Goal: Task Accomplishment & Management: Manage account settings

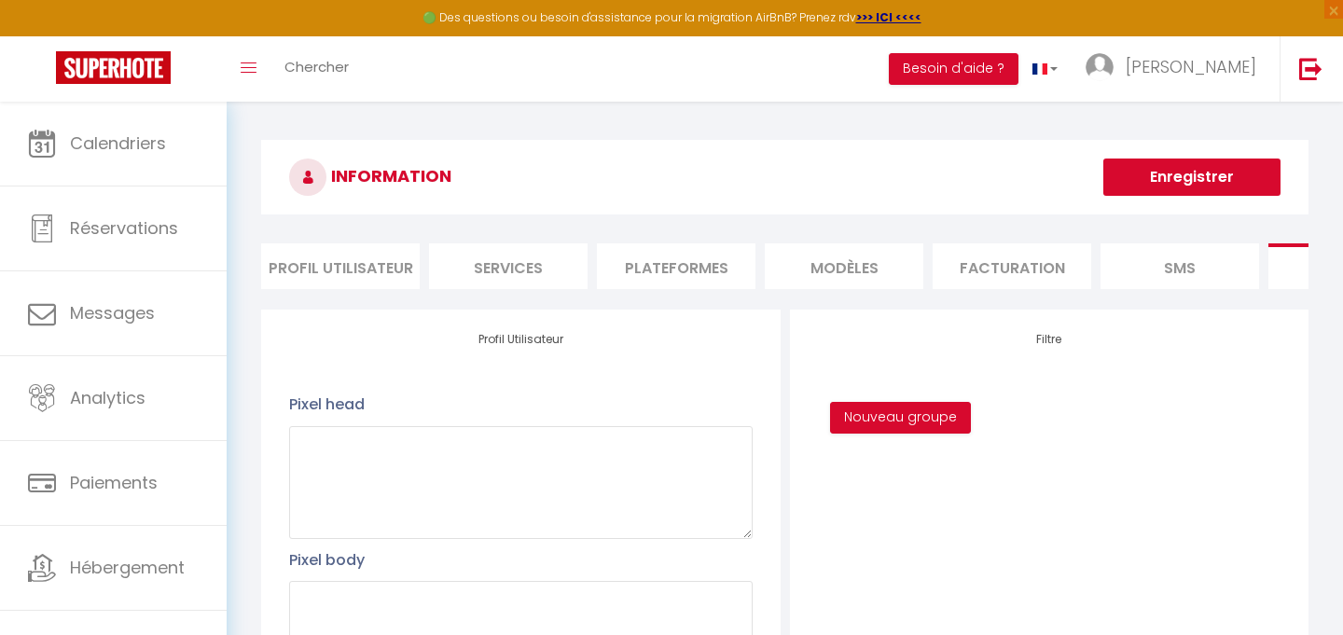
click at [687, 166] on h3 "INFORMATION" at bounding box center [784, 177] width 1047 height 75
click at [629, 179] on h3 "INFORMATION" at bounding box center [784, 177] width 1047 height 75
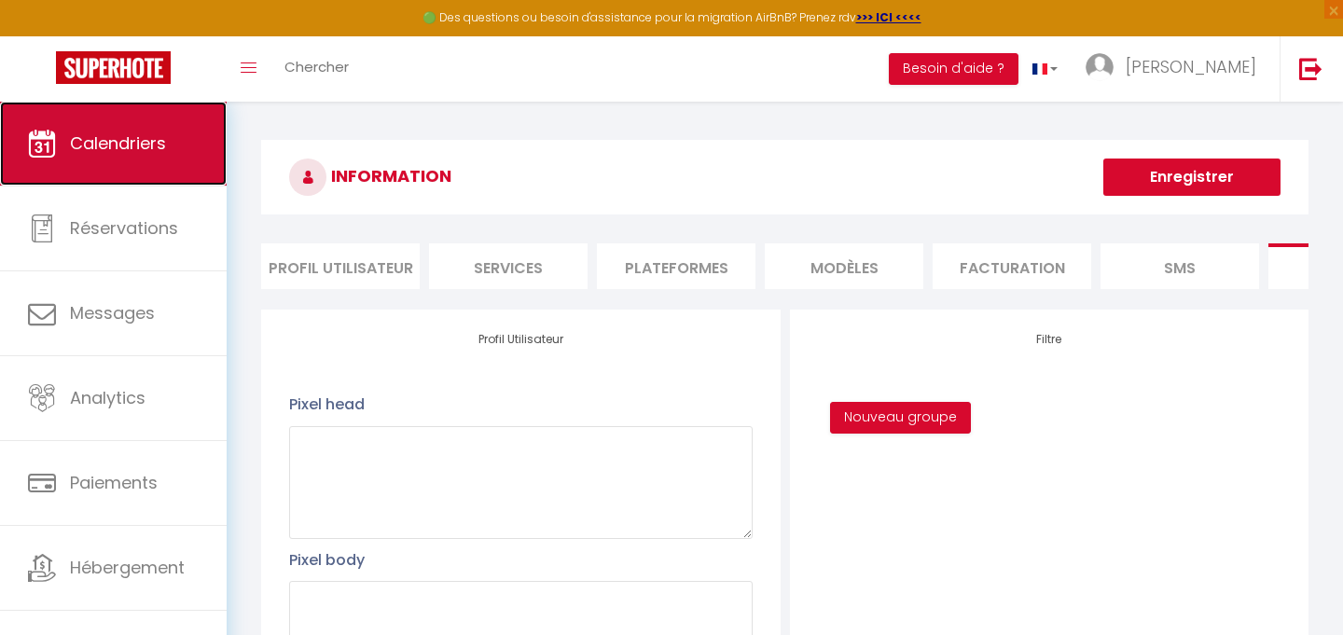
click at [113, 161] on link "Calendriers" at bounding box center [113, 144] width 227 height 84
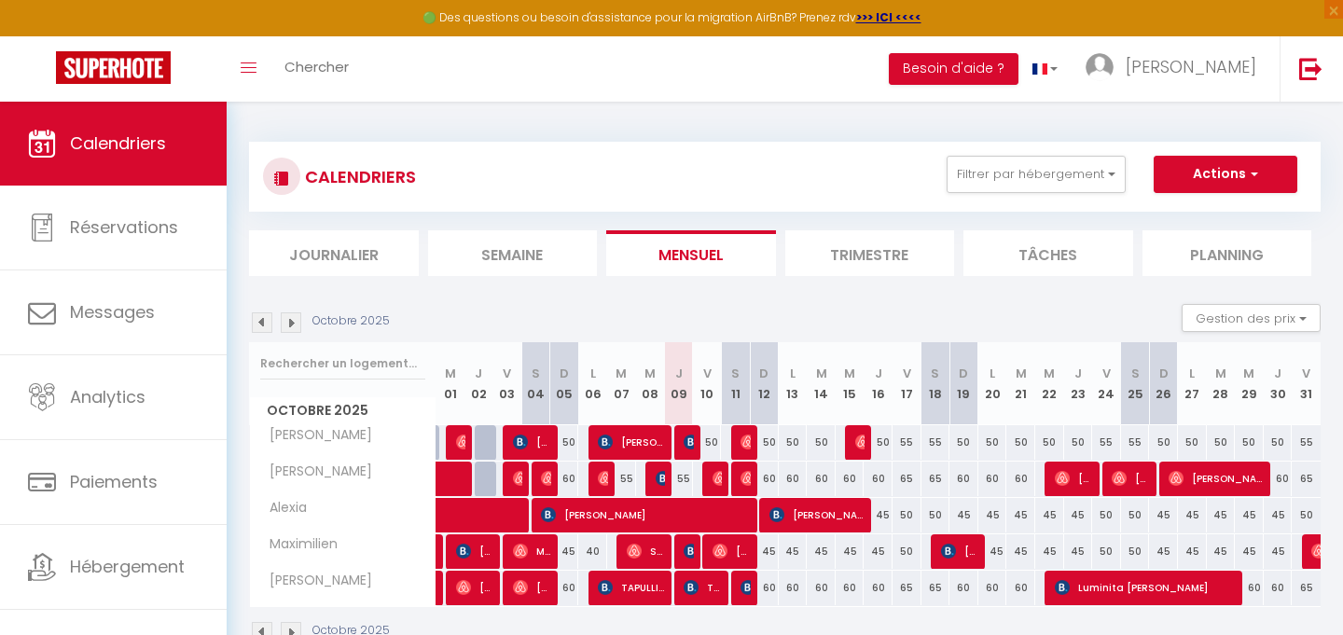
click at [296, 325] on img at bounding box center [291, 322] width 21 height 21
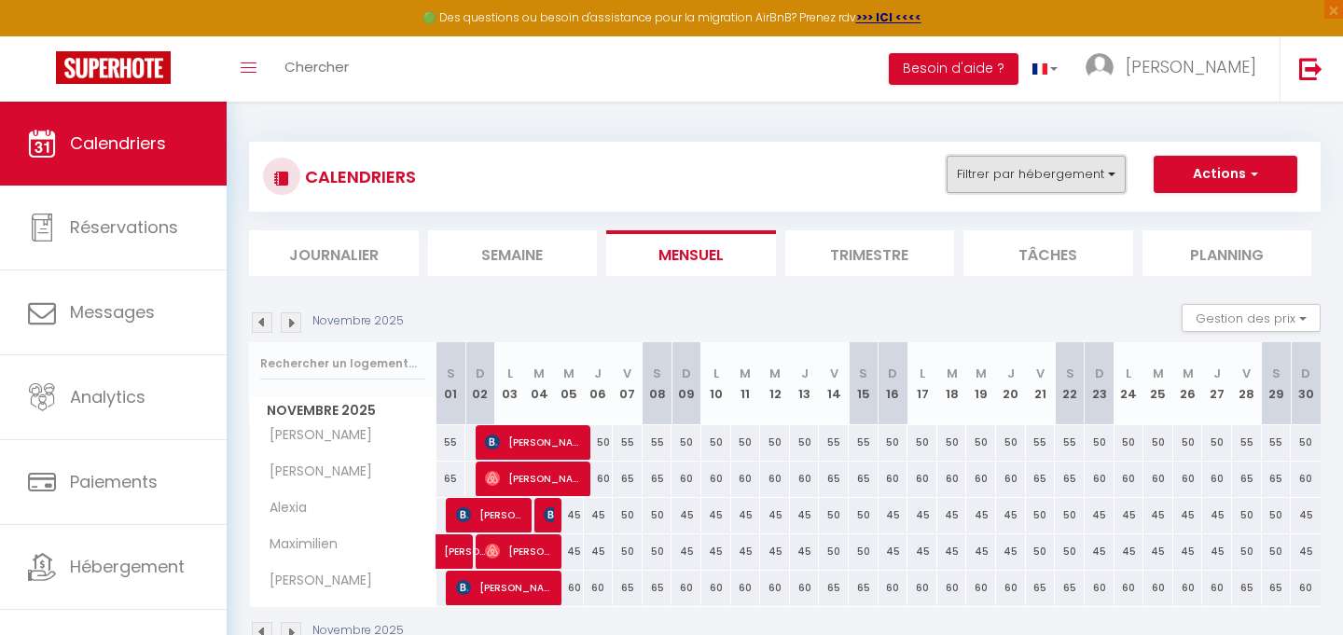
click at [1069, 173] on button "Filtrer par hébergement" at bounding box center [1035, 174] width 179 height 37
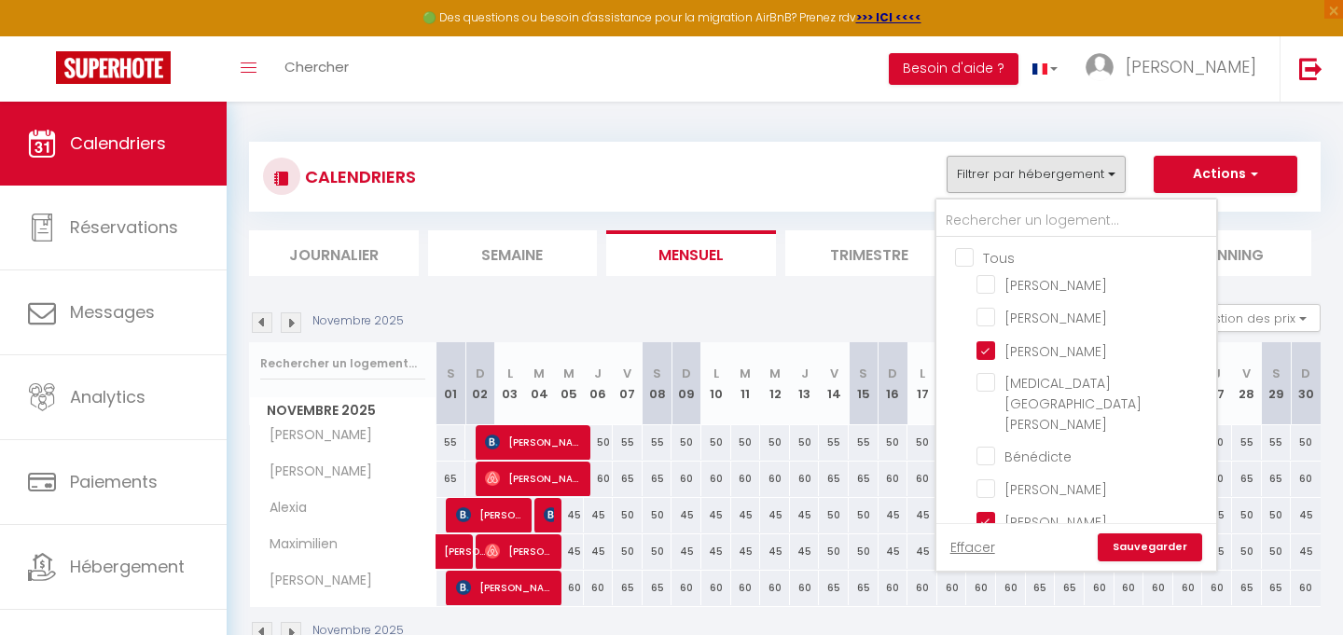
click at [966, 255] on input "Tous" at bounding box center [1095, 256] width 280 height 19
checkbox input "true"
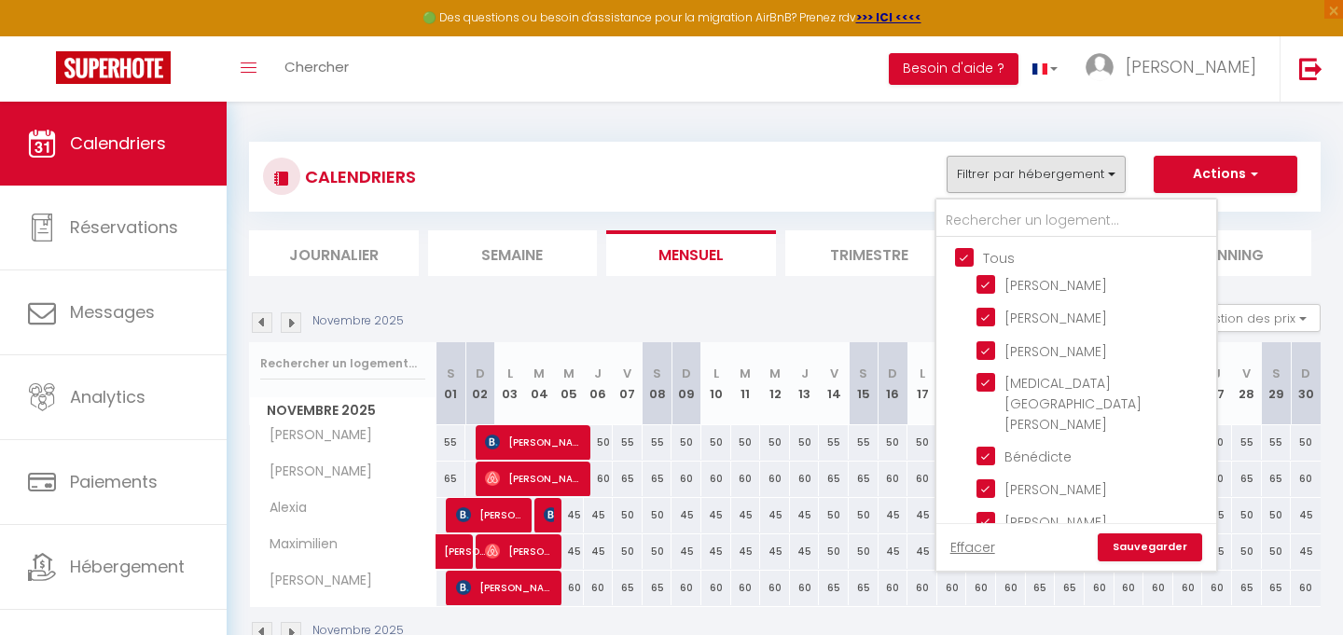
checkbox input "true"
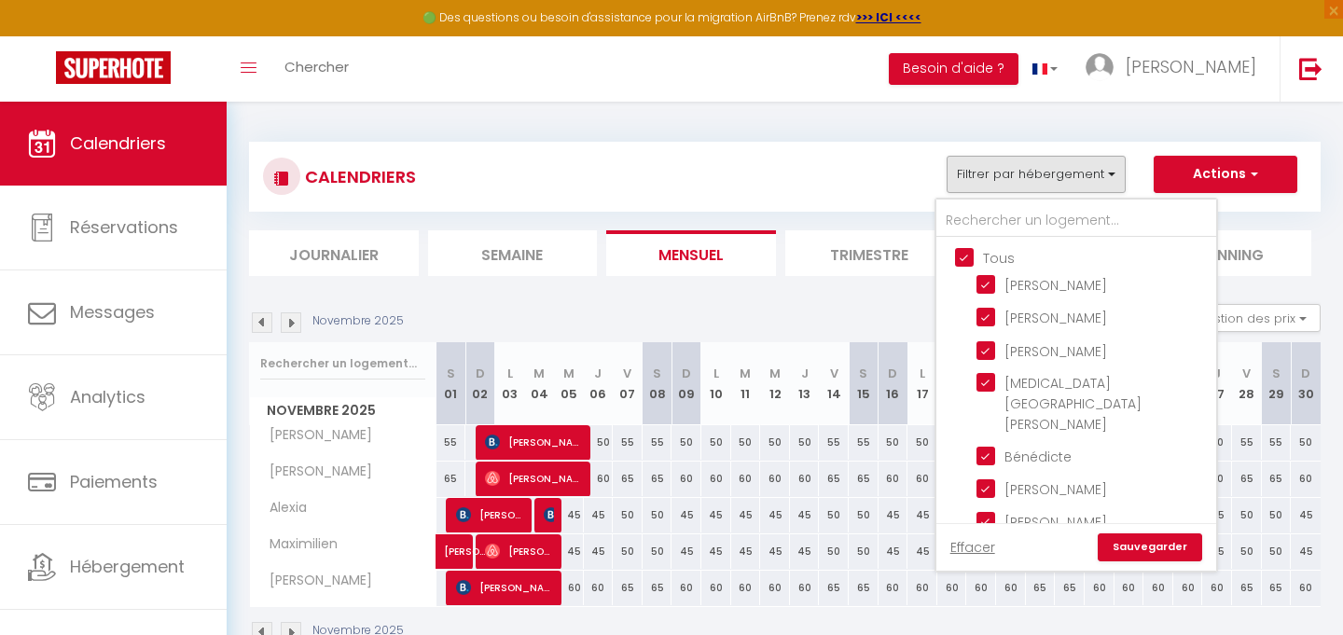
checkbox input "true"
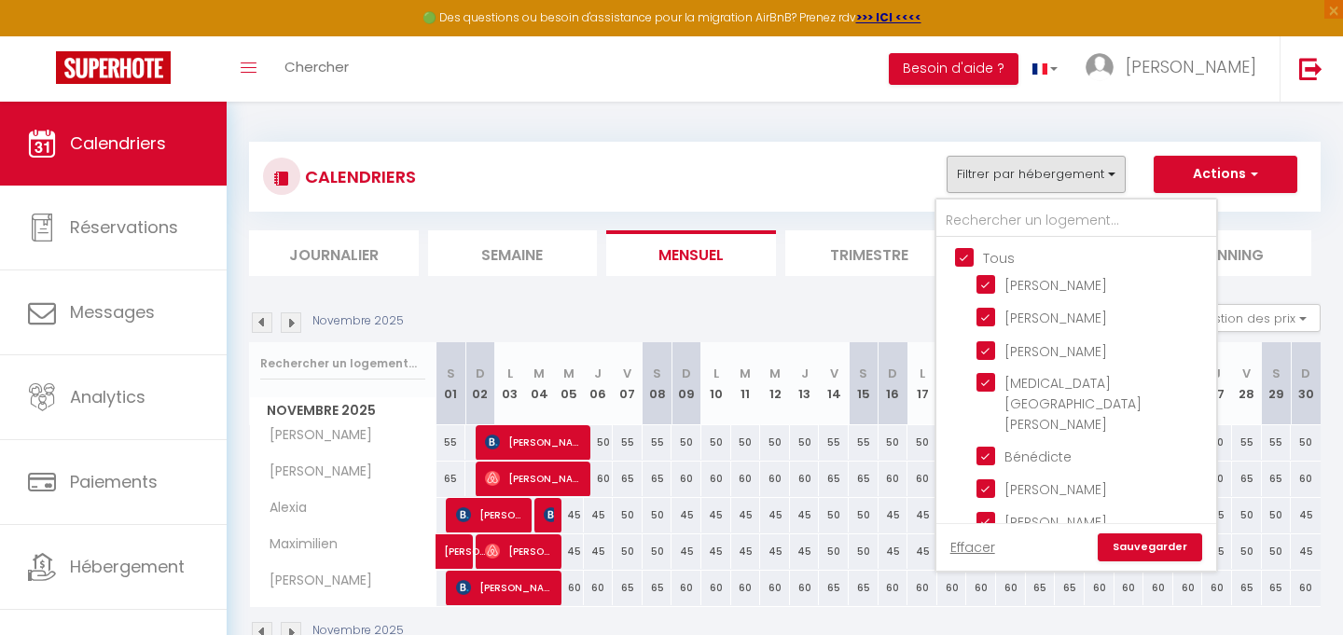
click at [971, 249] on input "Tous" at bounding box center [1095, 256] width 280 height 19
checkbox input "false"
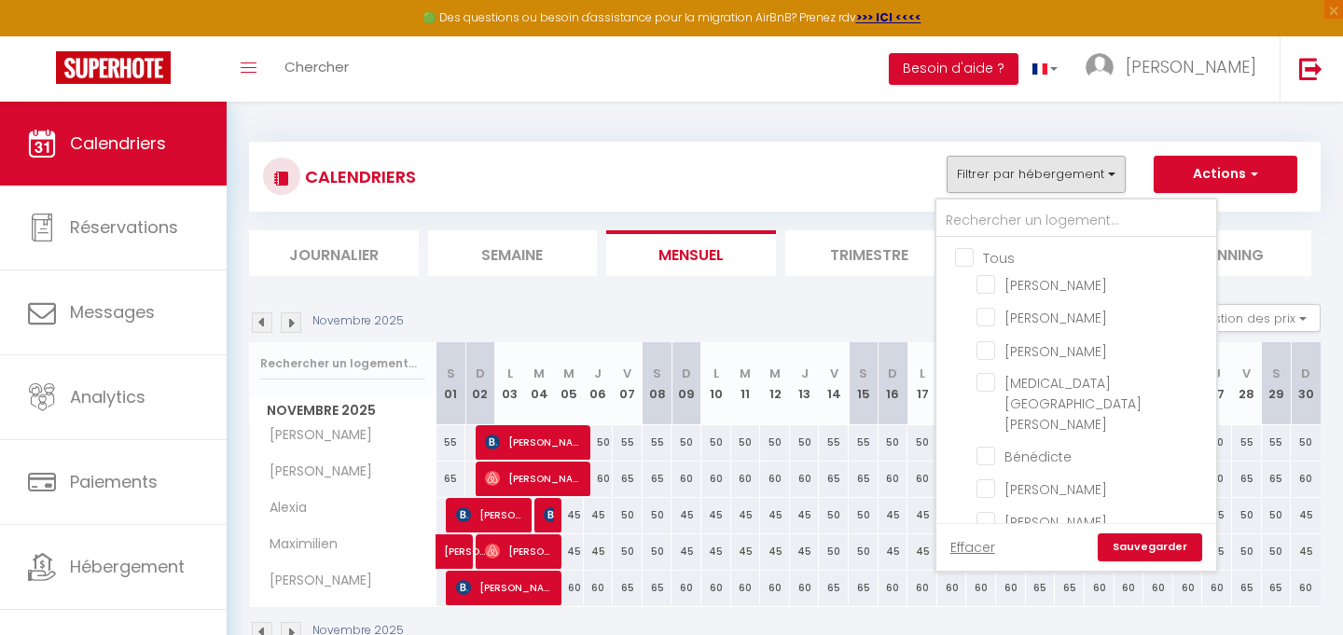
checkbox input "false"
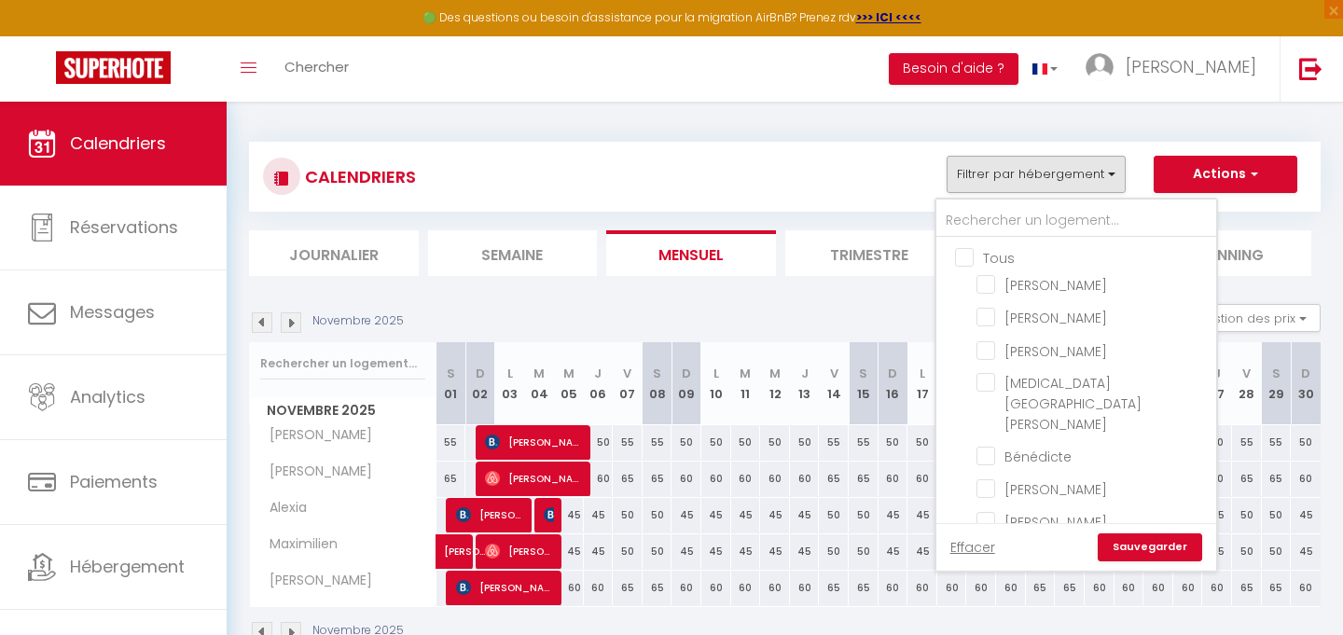
checkbox input "false"
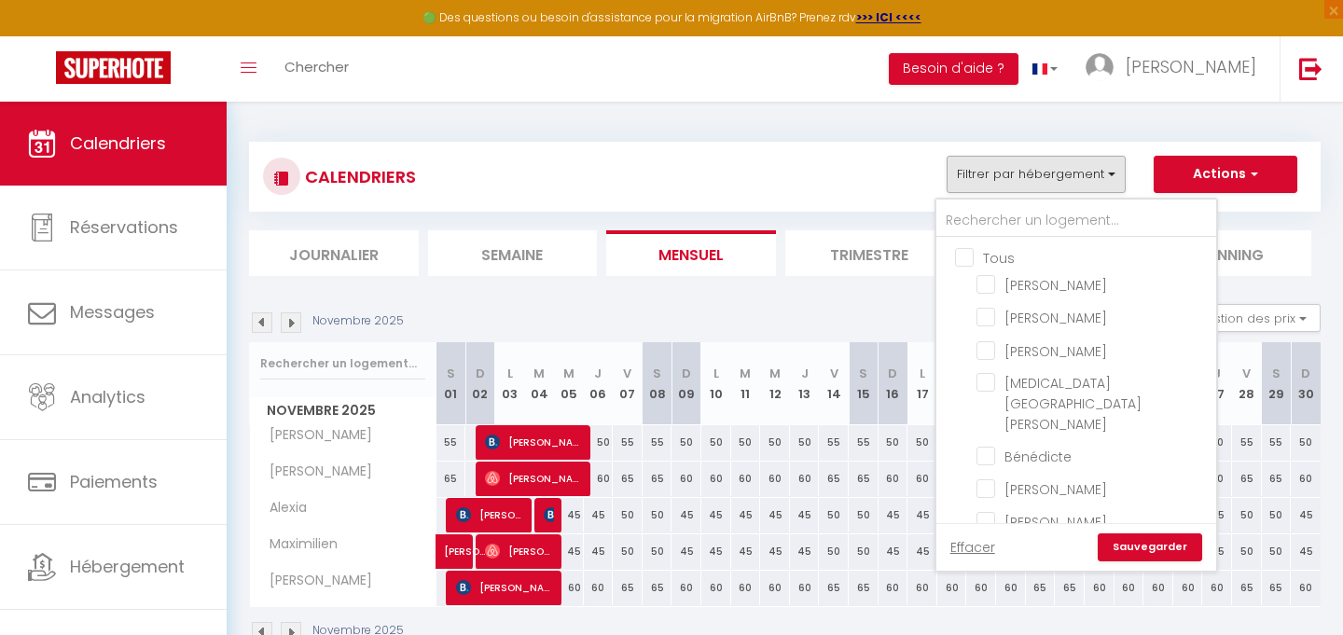
checkbox input "false"
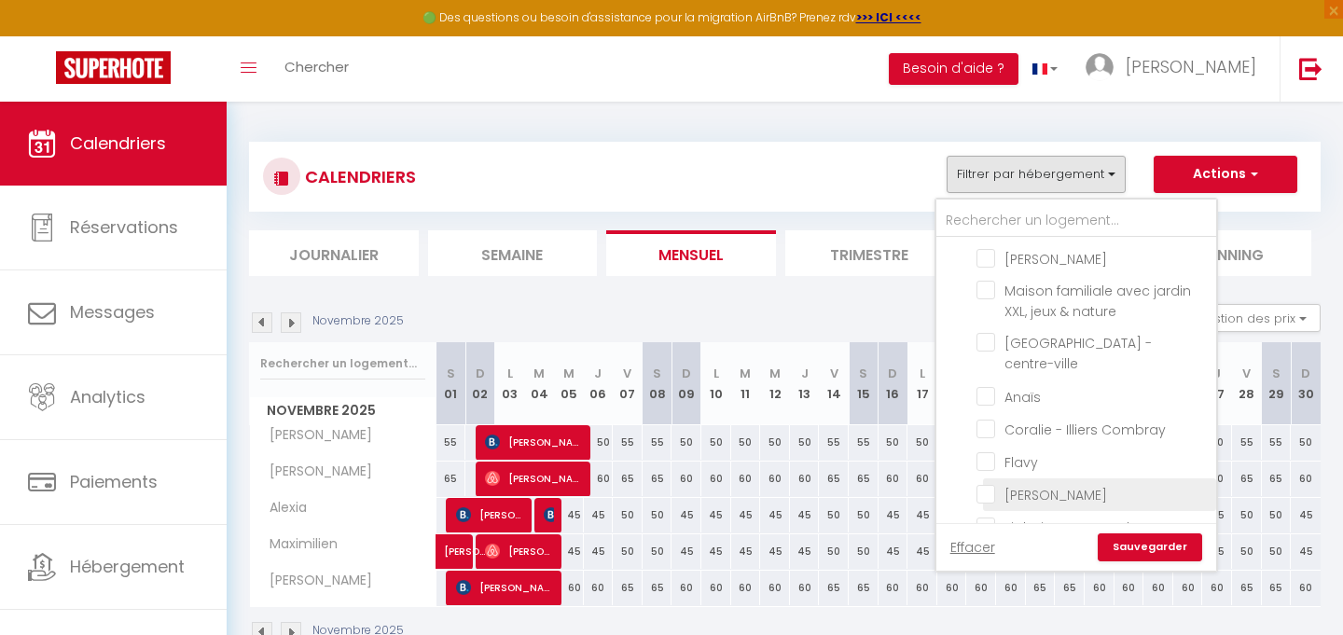
scroll to position [356, 0]
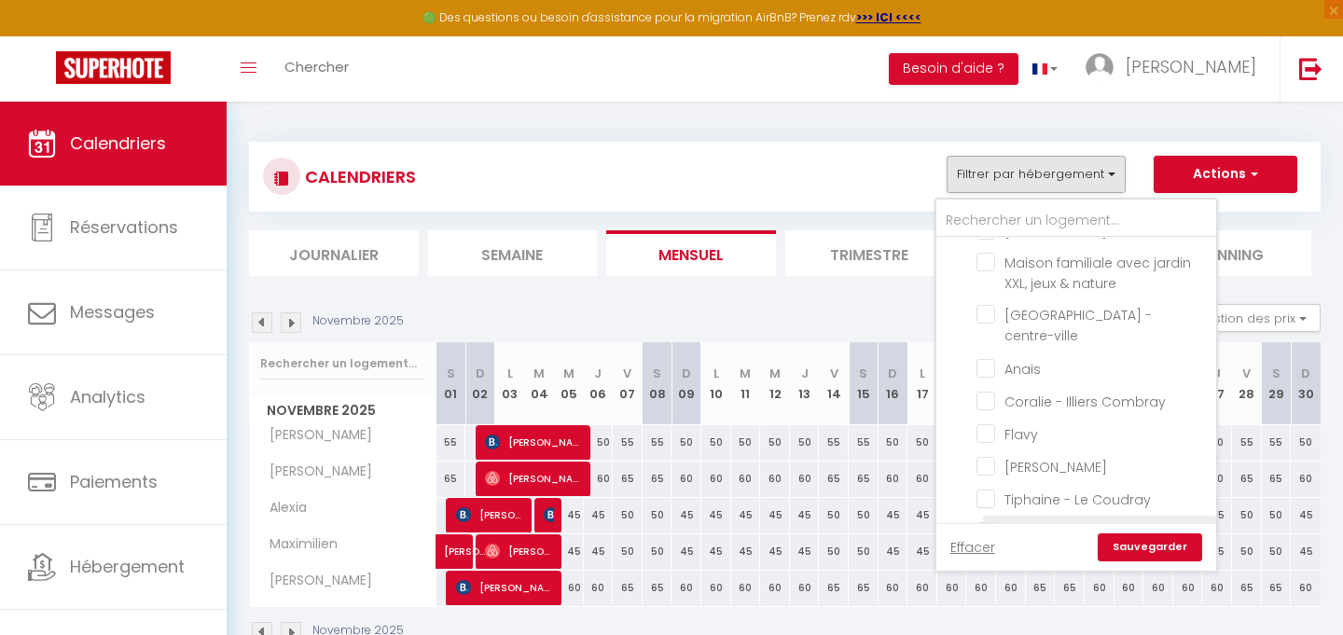
click at [1022, 521] on input "[PERSON_NAME]" at bounding box center [1092, 530] width 233 height 19
checkbox input "true"
click at [1140, 542] on link "Sauvegarder" at bounding box center [1149, 547] width 104 height 28
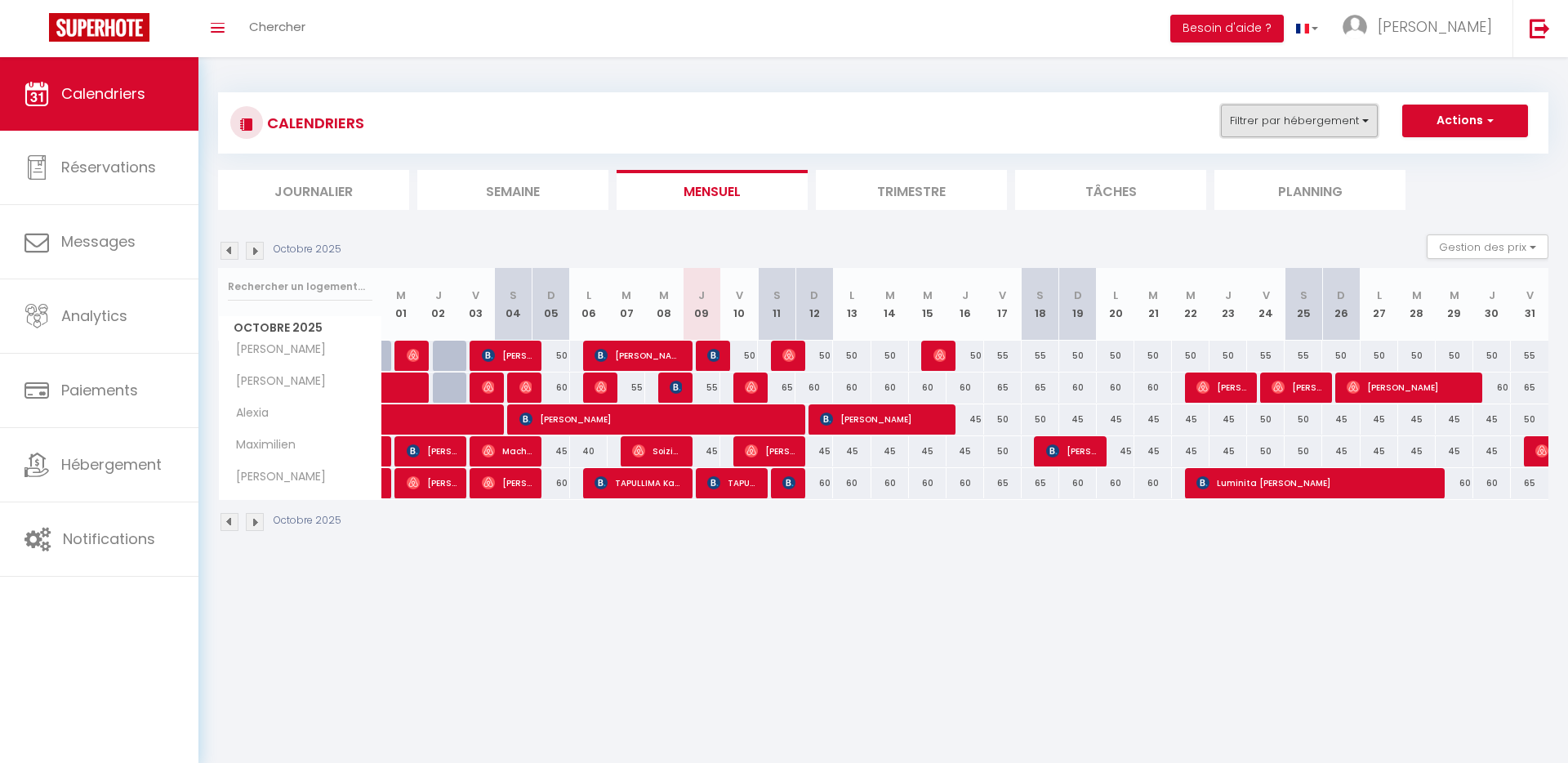
click at [1310, 115] on button "Filtrer par hébergement" at bounding box center [1299, 120] width 157 height 32
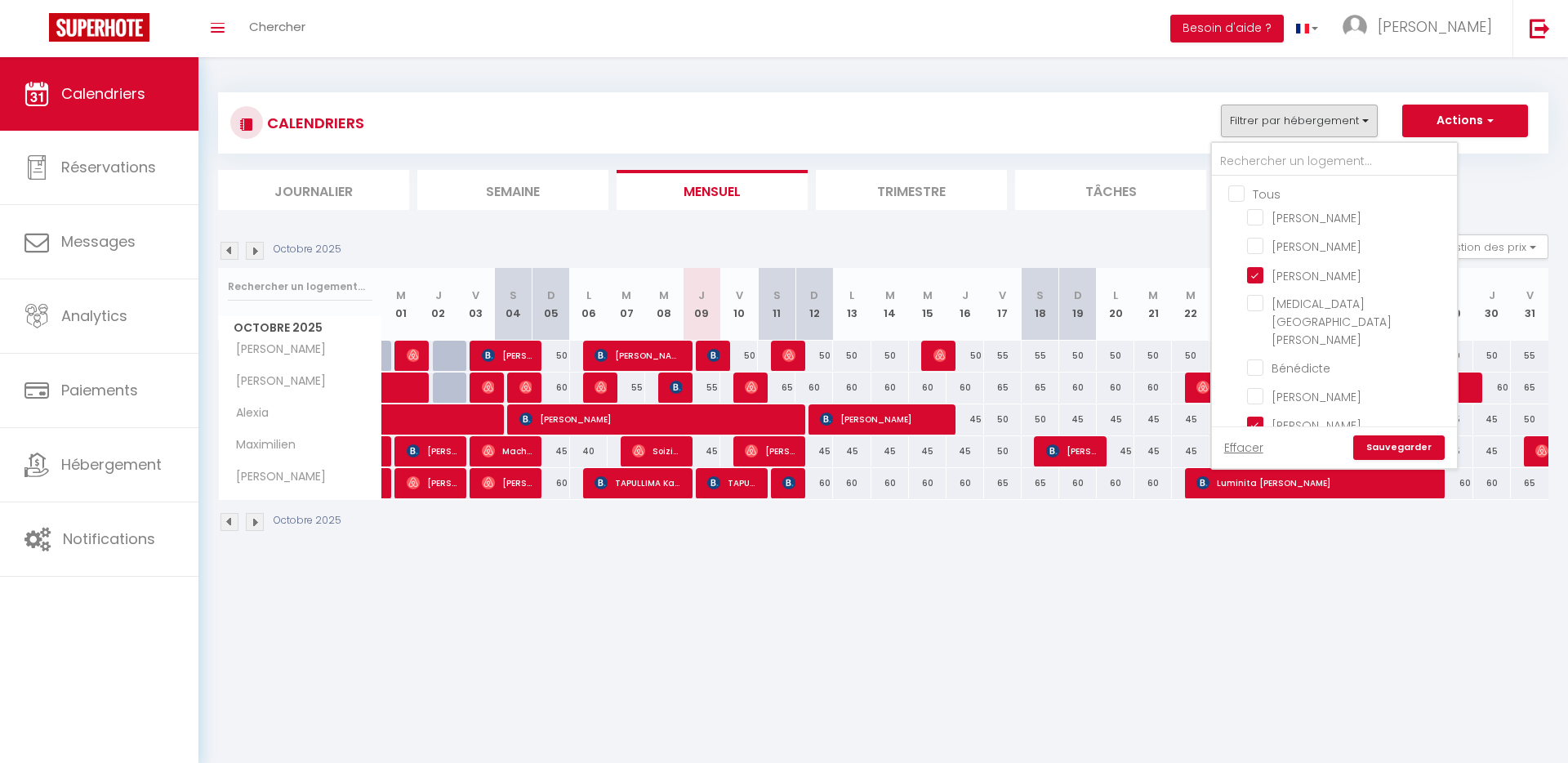
click at [1240, 194] on input "Tous" at bounding box center [1351, 193] width 245 height 17
checkbox input "true"
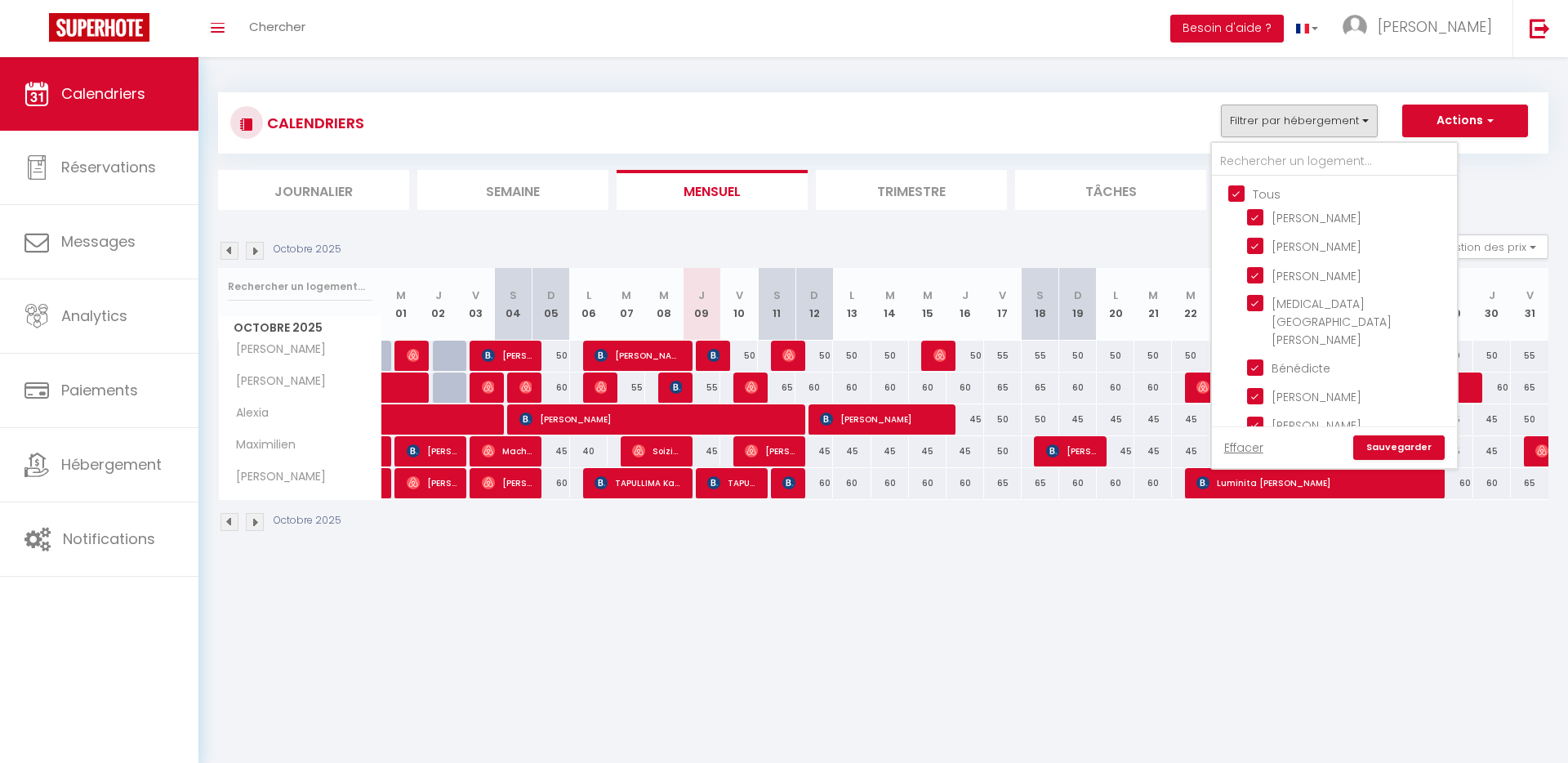
checkbox input "true"
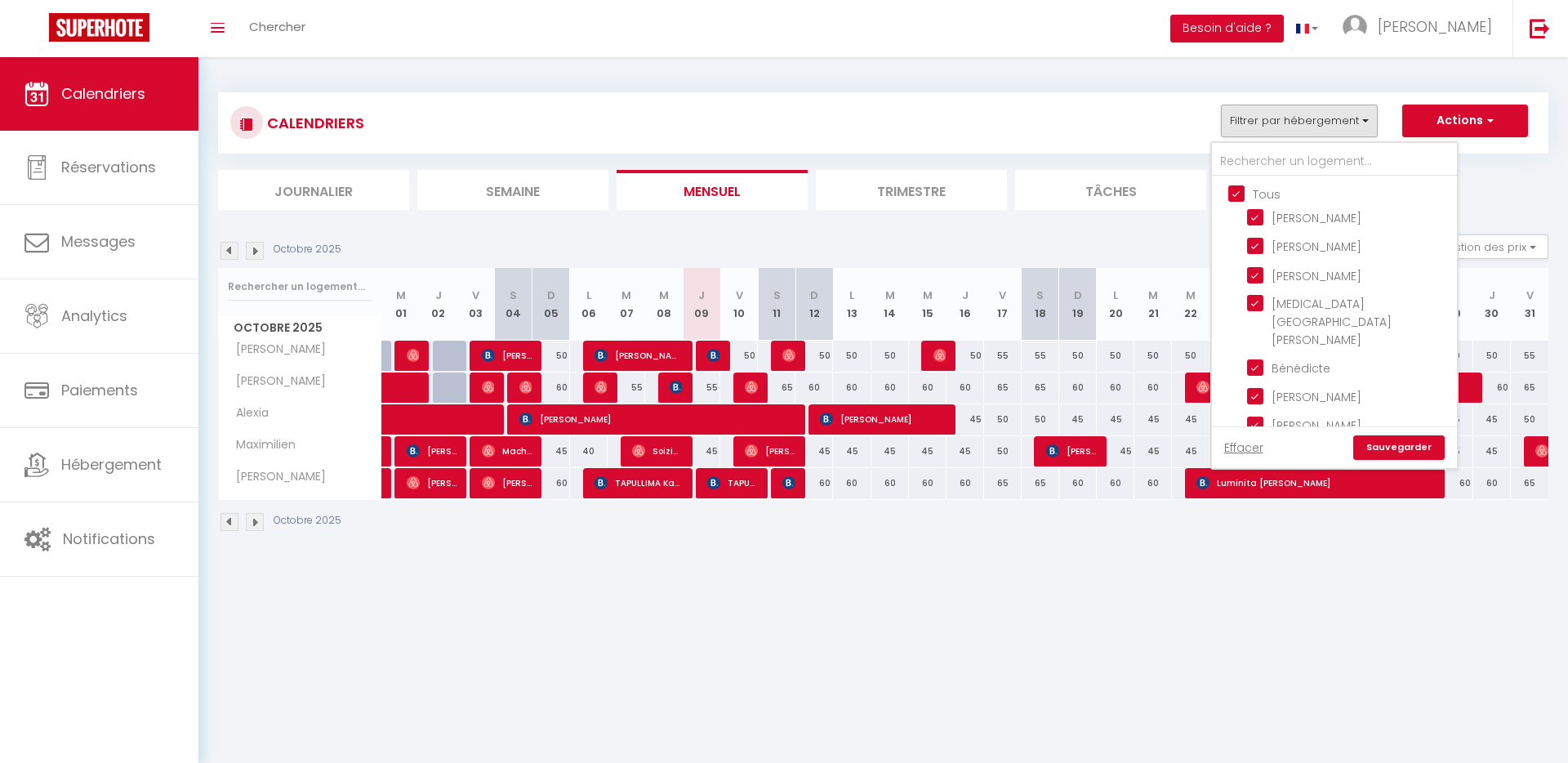
checkbox input "true"
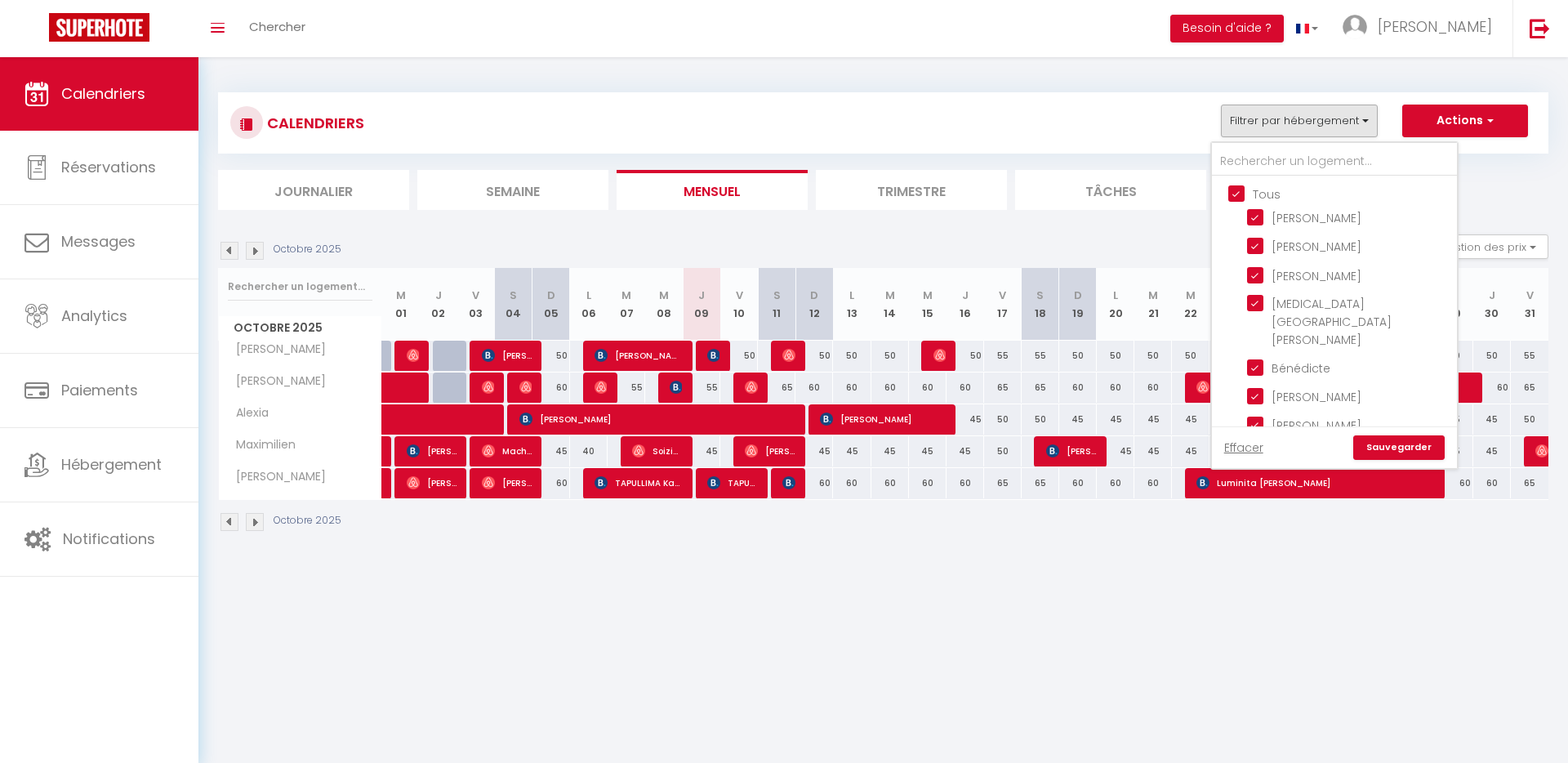
click at [1231, 194] on input "Tous" at bounding box center [1351, 193] width 245 height 17
checkbox input "false"
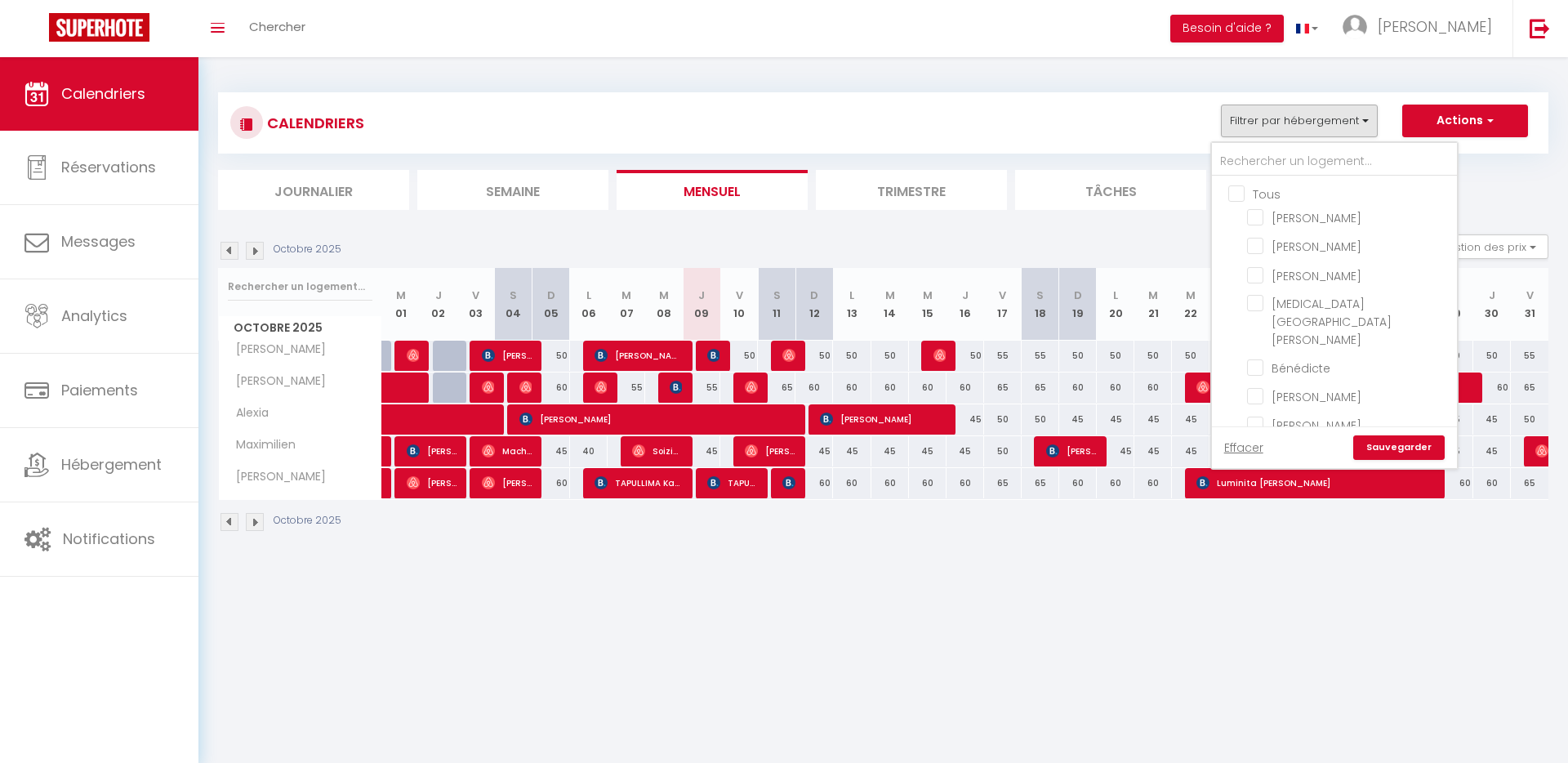
checkbox input "false"
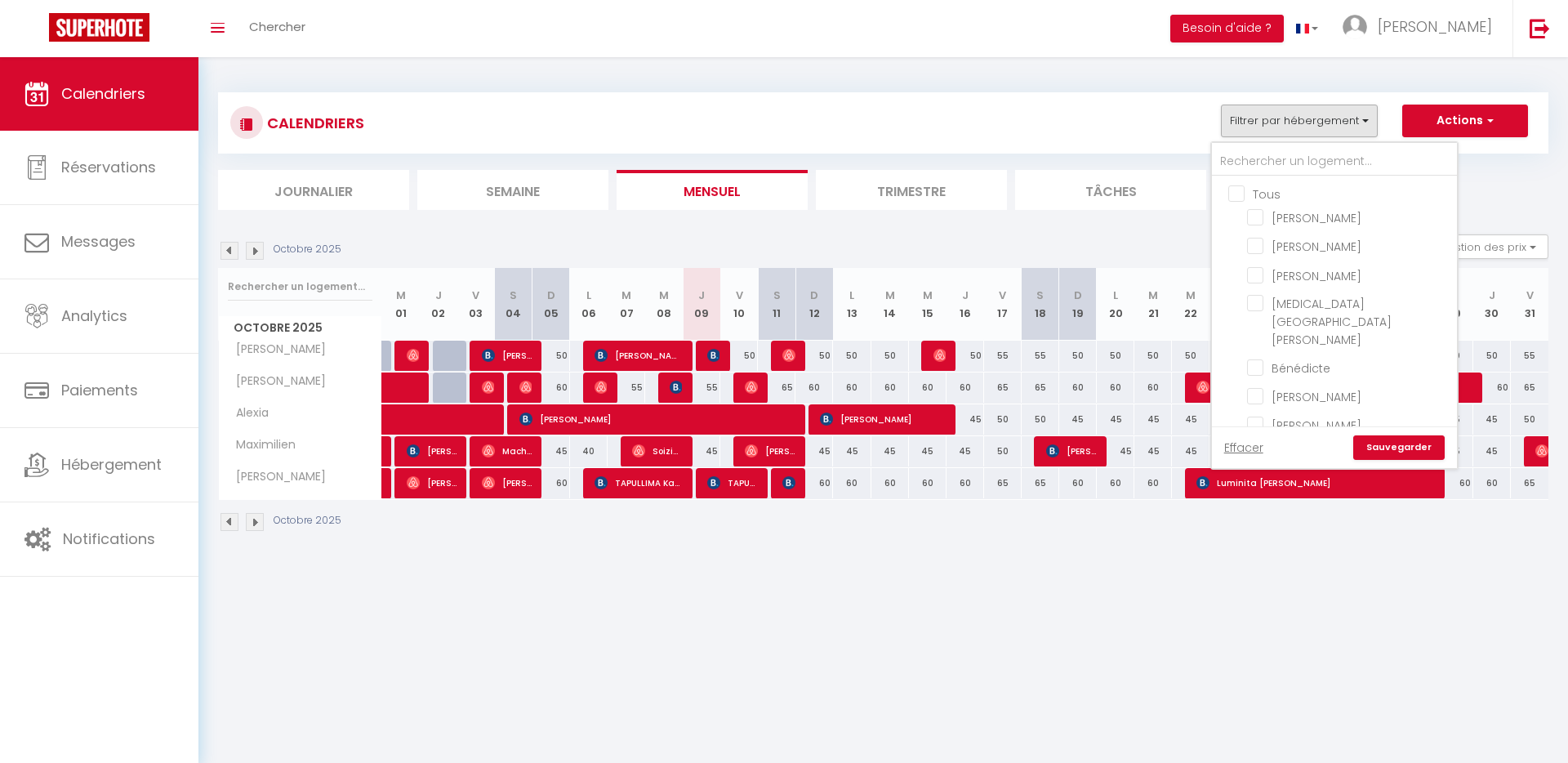
checkbox input "false"
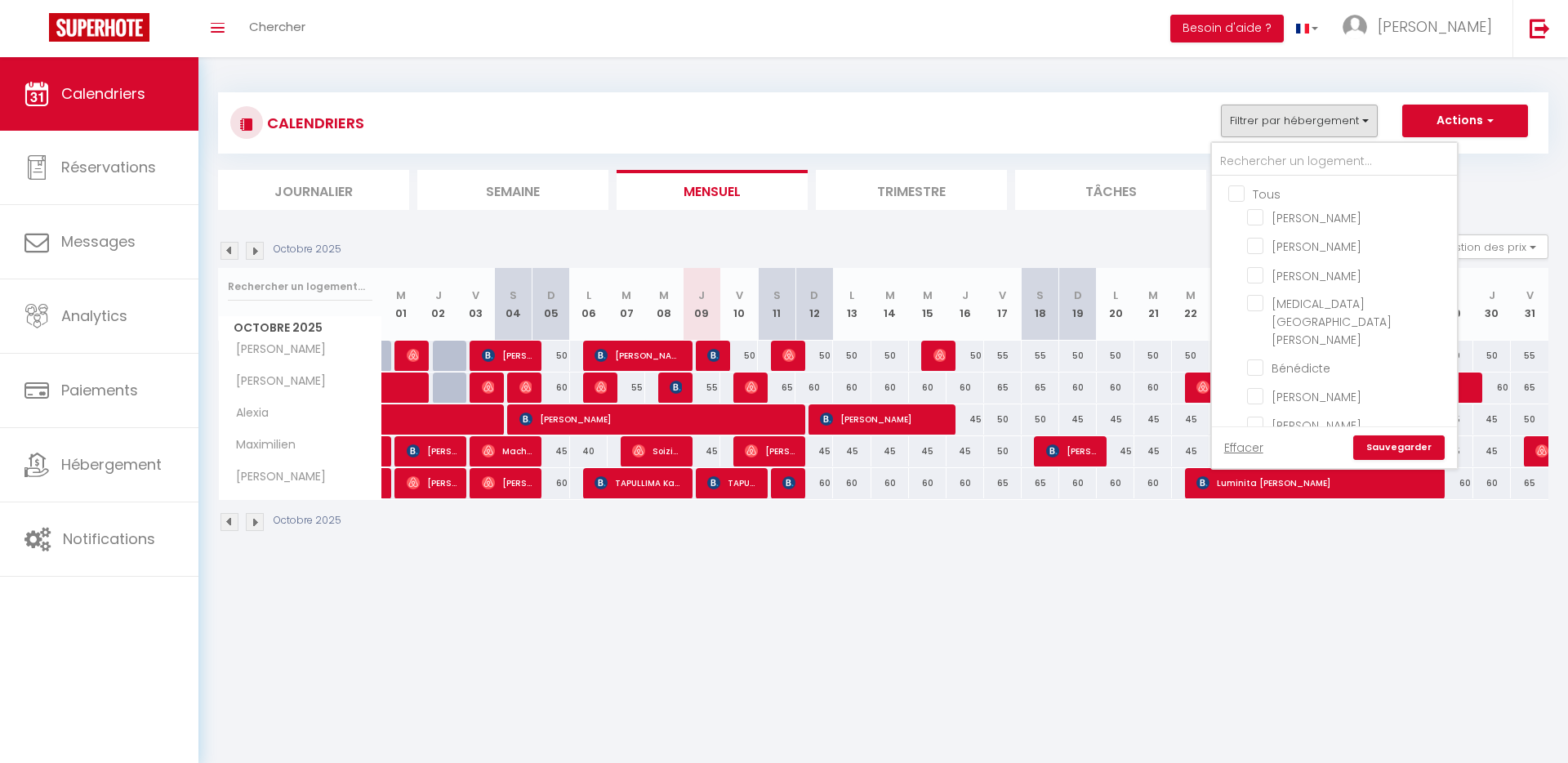
checkbox input "false"
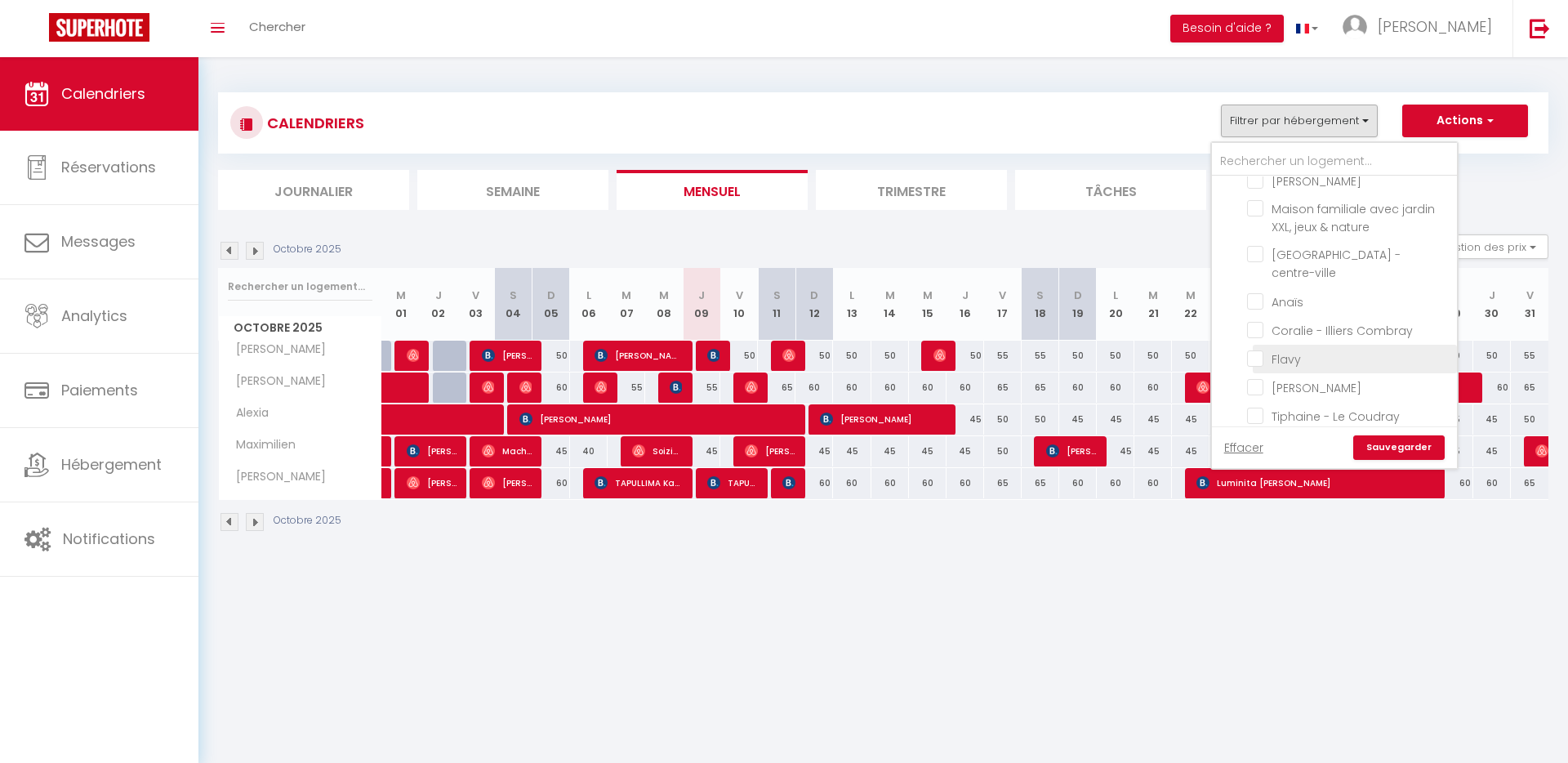
scroll to position [296, 0]
click at [1254, 296] on input "Anaïs" at bounding box center [1349, 304] width 204 height 17
checkbox input "true"
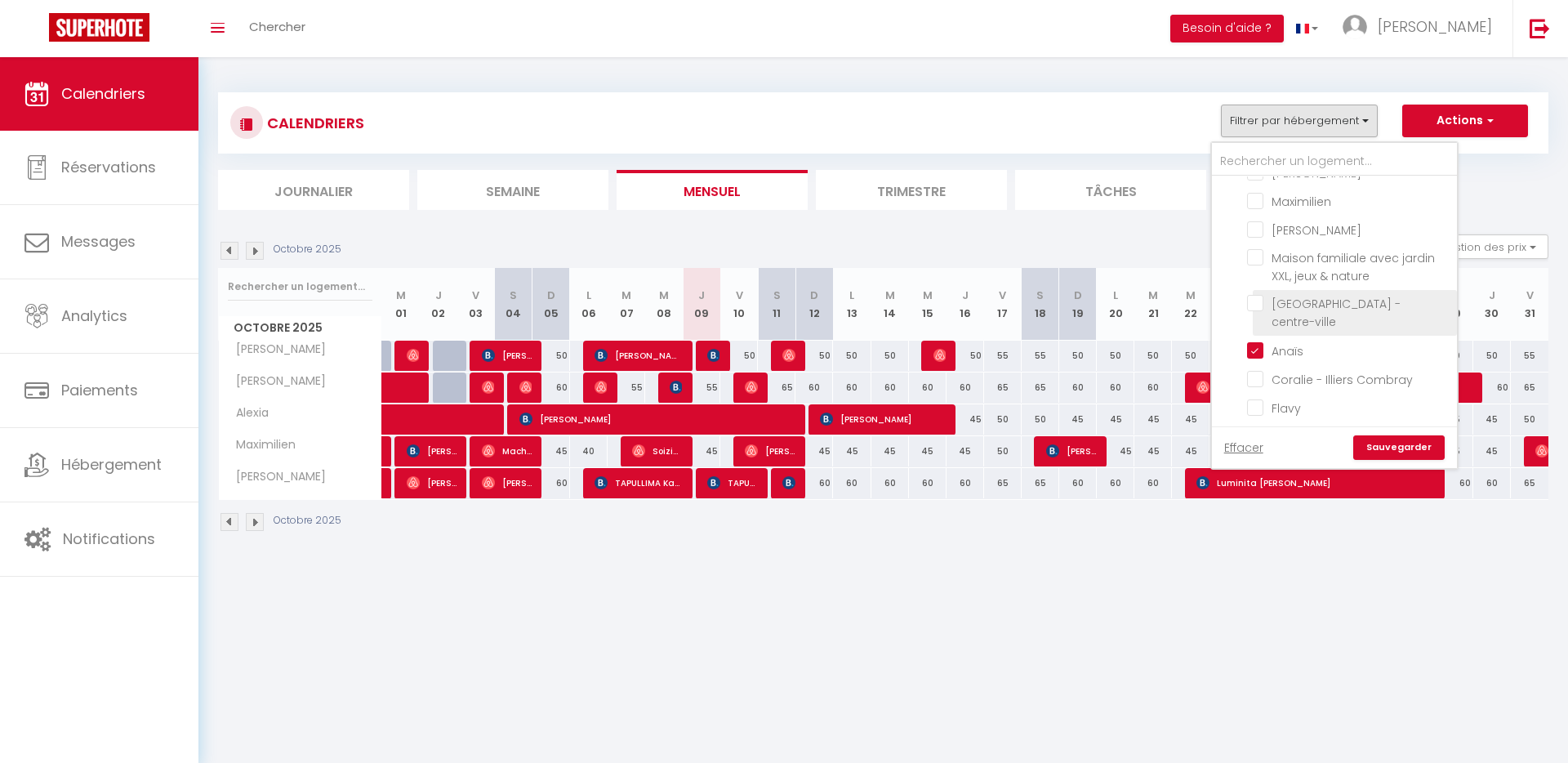
scroll to position [231, 0]
click at [1263, 316] on input "[GEOGRAPHIC_DATA] - centre-ville" at bounding box center [1349, 324] width 204 height 17
checkbox input "true"
click at [1410, 462] on div "Effacer Sauvegarder" at bounding box center [1335, 448] width 245 height 42
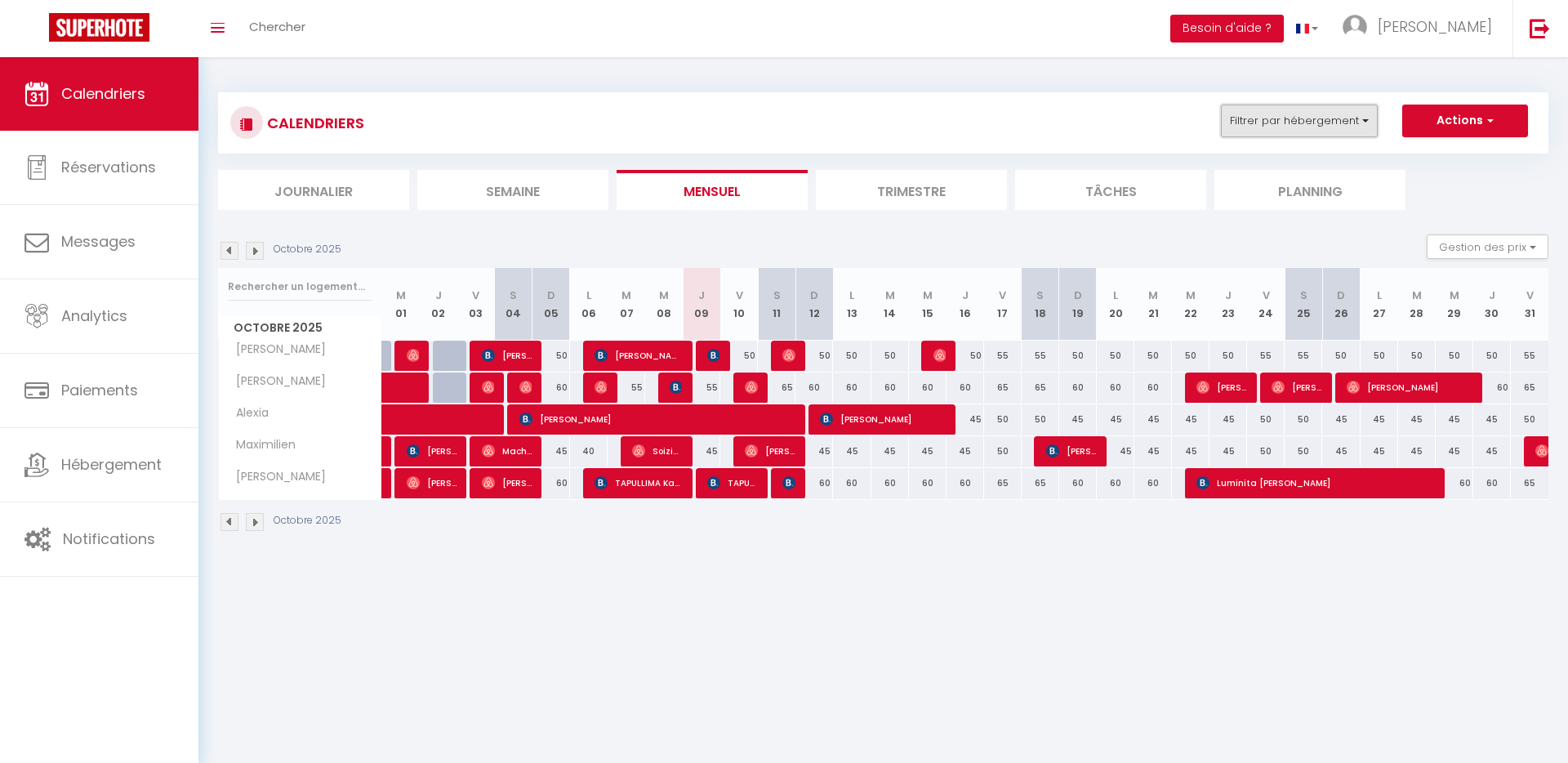
click at [1336, 133] on button "Filtrer par hébergement" at bounding box center [1299, 120] width 157 height 32
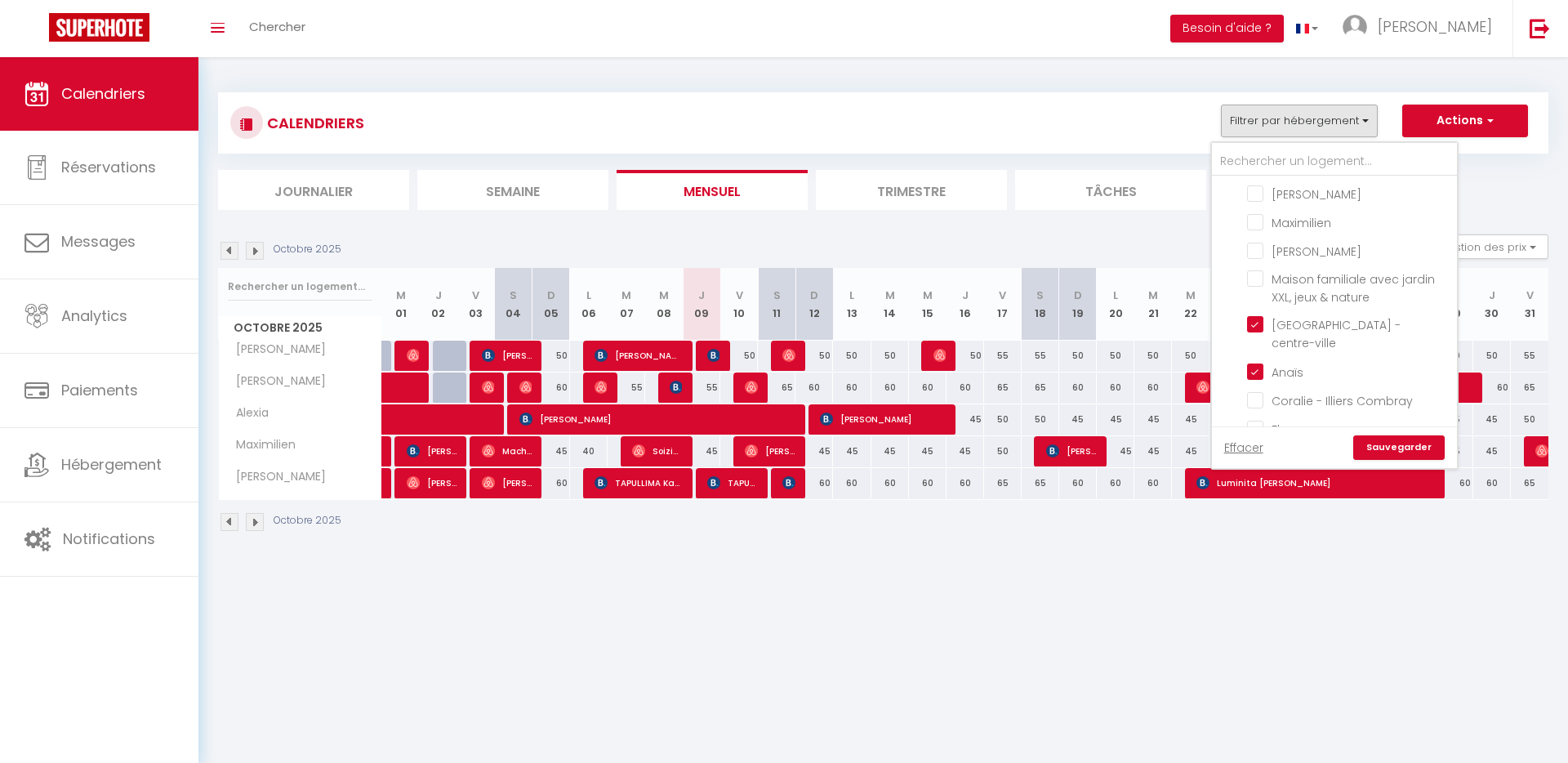
click at [1395, 442] on link "Sauvegarder" at bounding box center [1399, 448] width 91 height 25
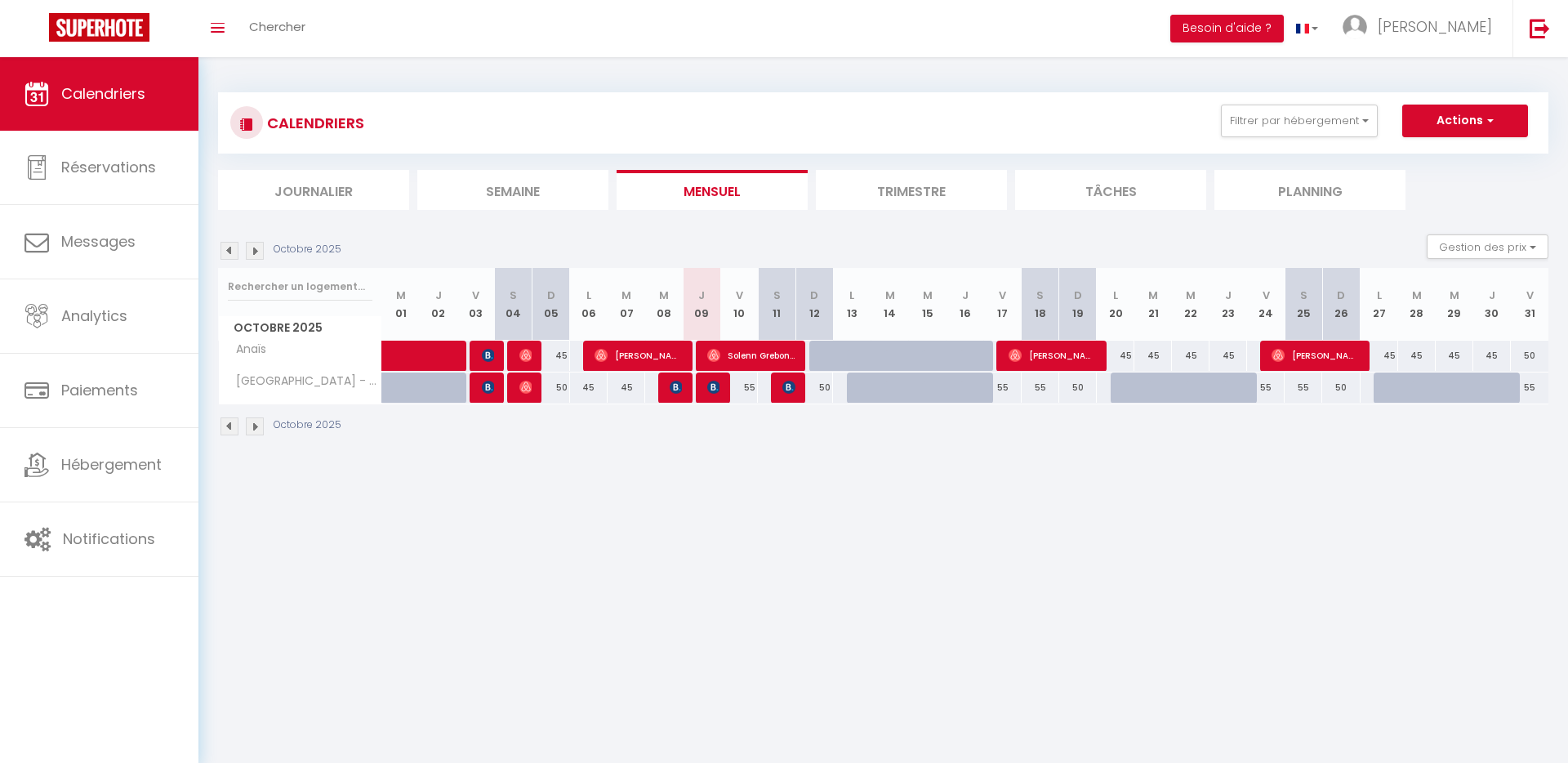
click at [256, 258] on img at bounding box center [255, 251] width 18 height 18
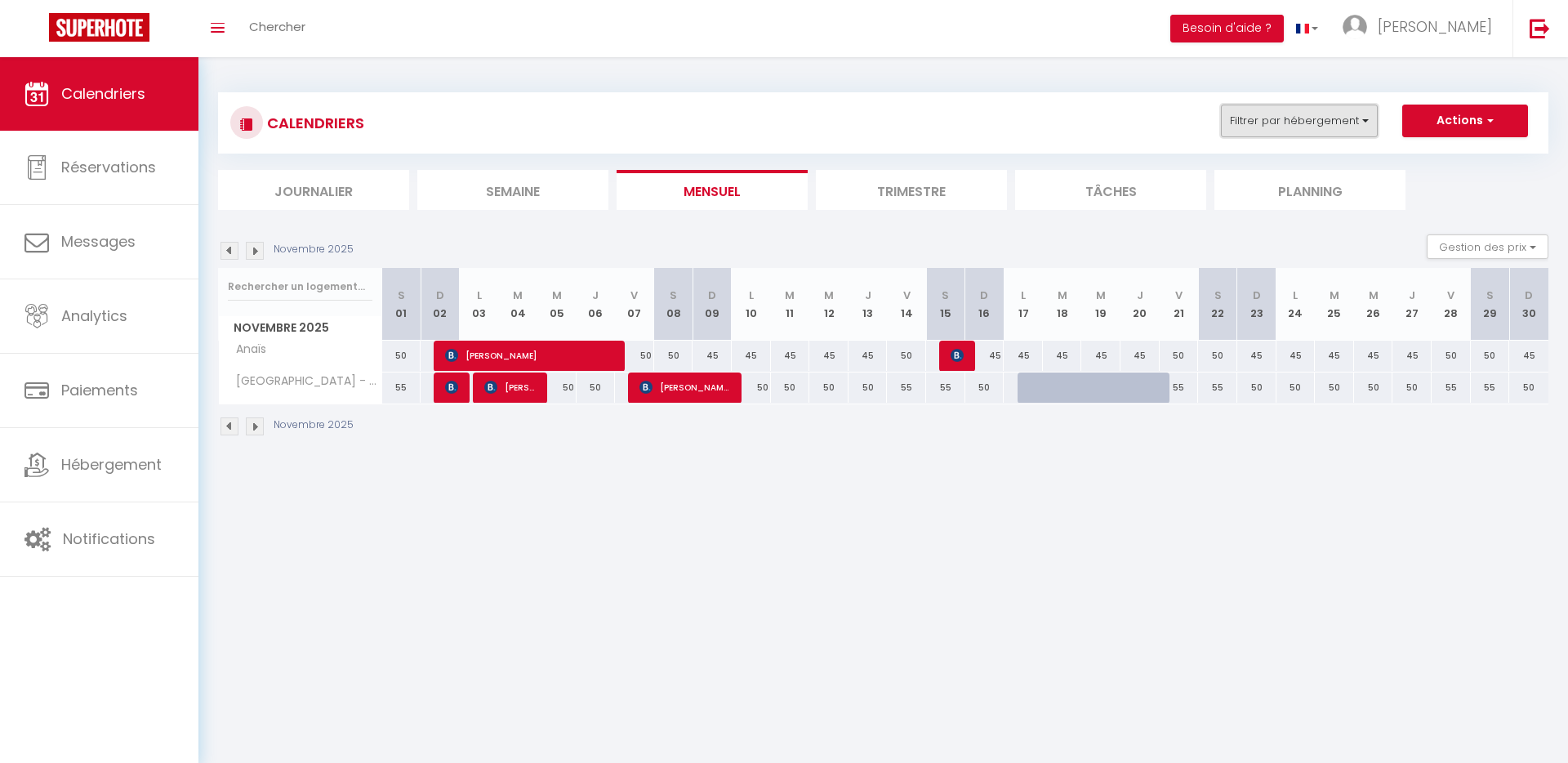
click at [1349, 112] on button "Filtrer par hébergement" at bounding box center [1299, 120] width 157 height 32
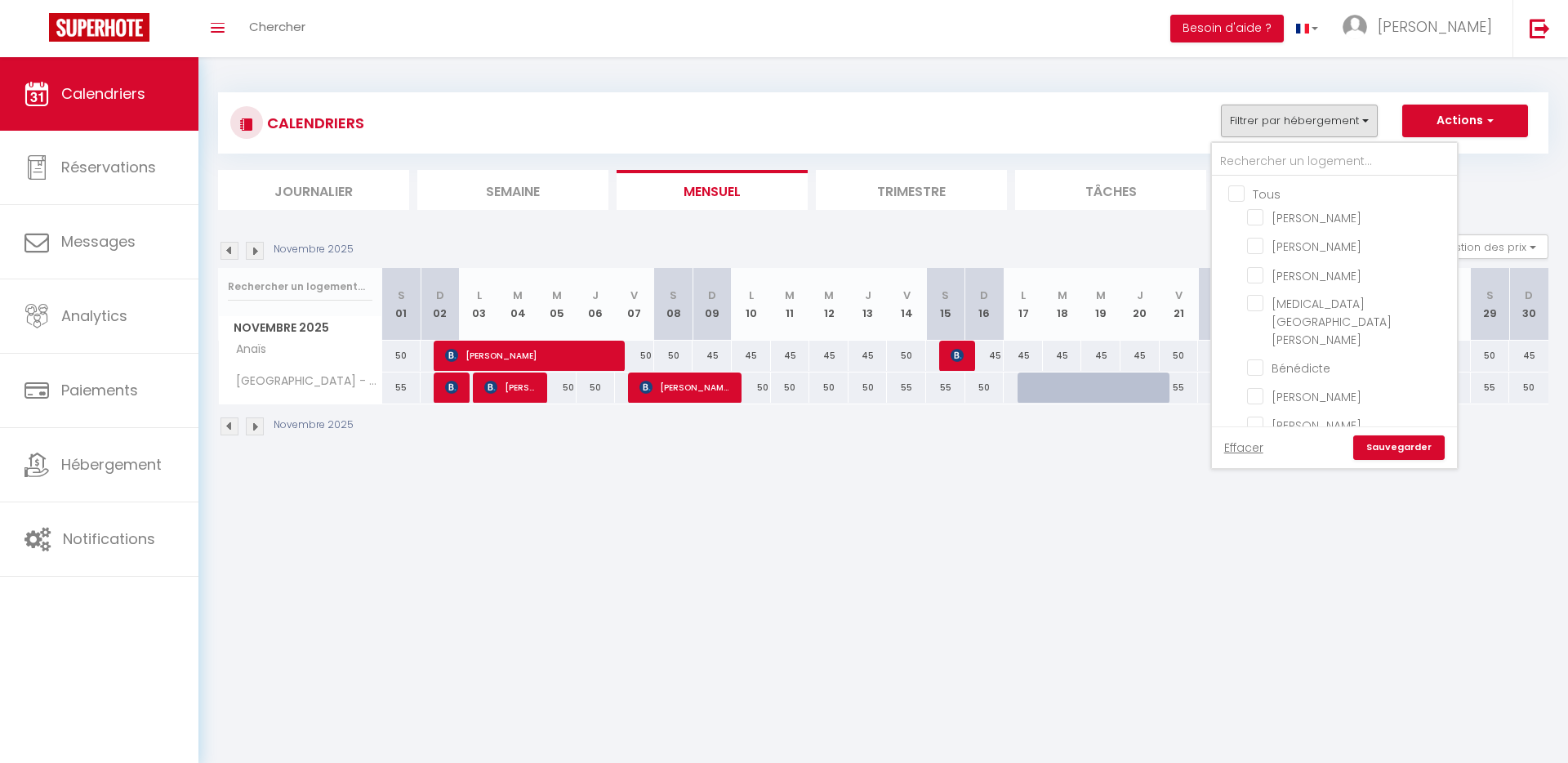
click at [1265, 194] on input "Tous" at bounding box center [1351, 193] width 245 height 17
checkbox input "true"
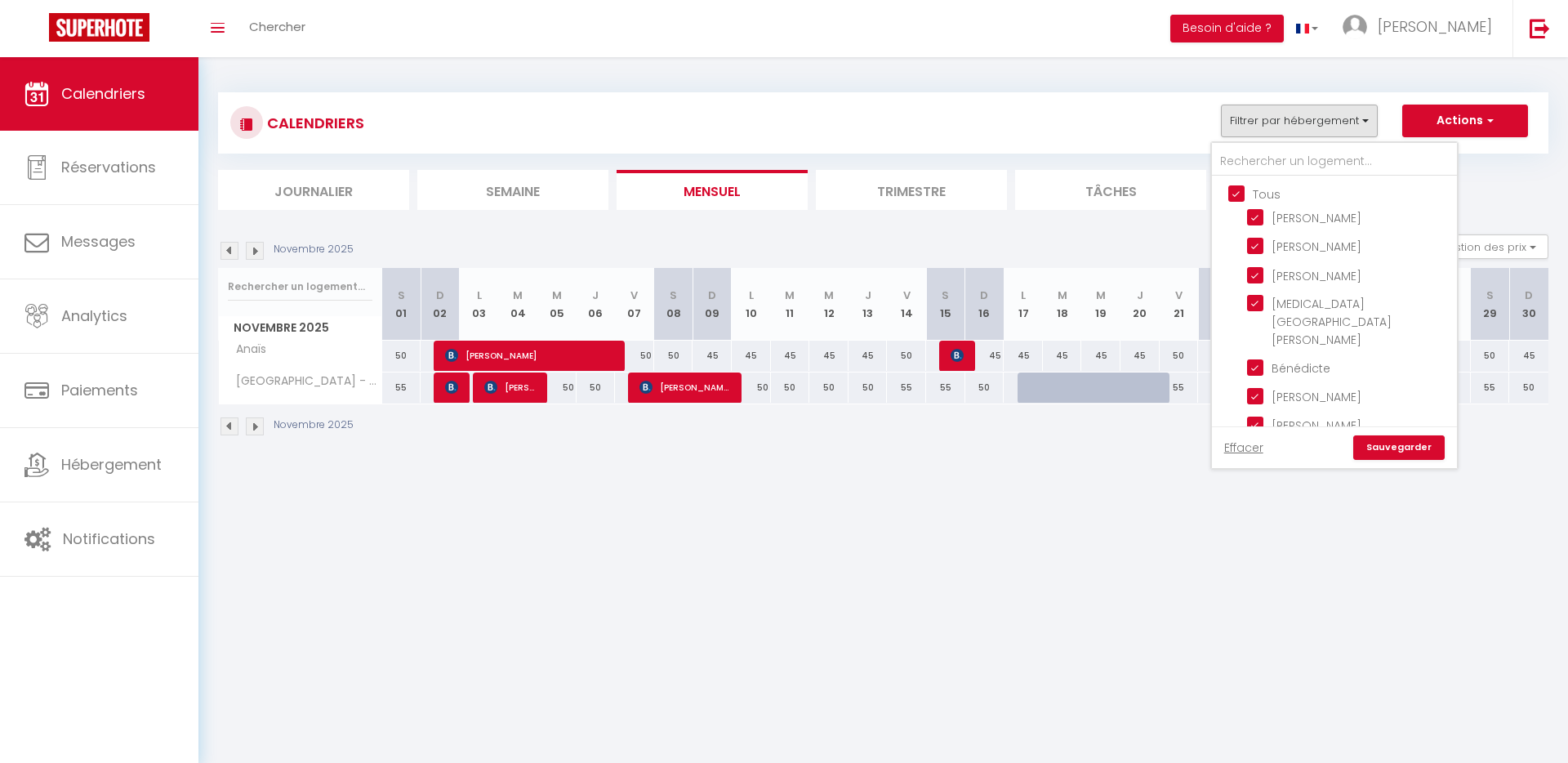
checkbox input "true"
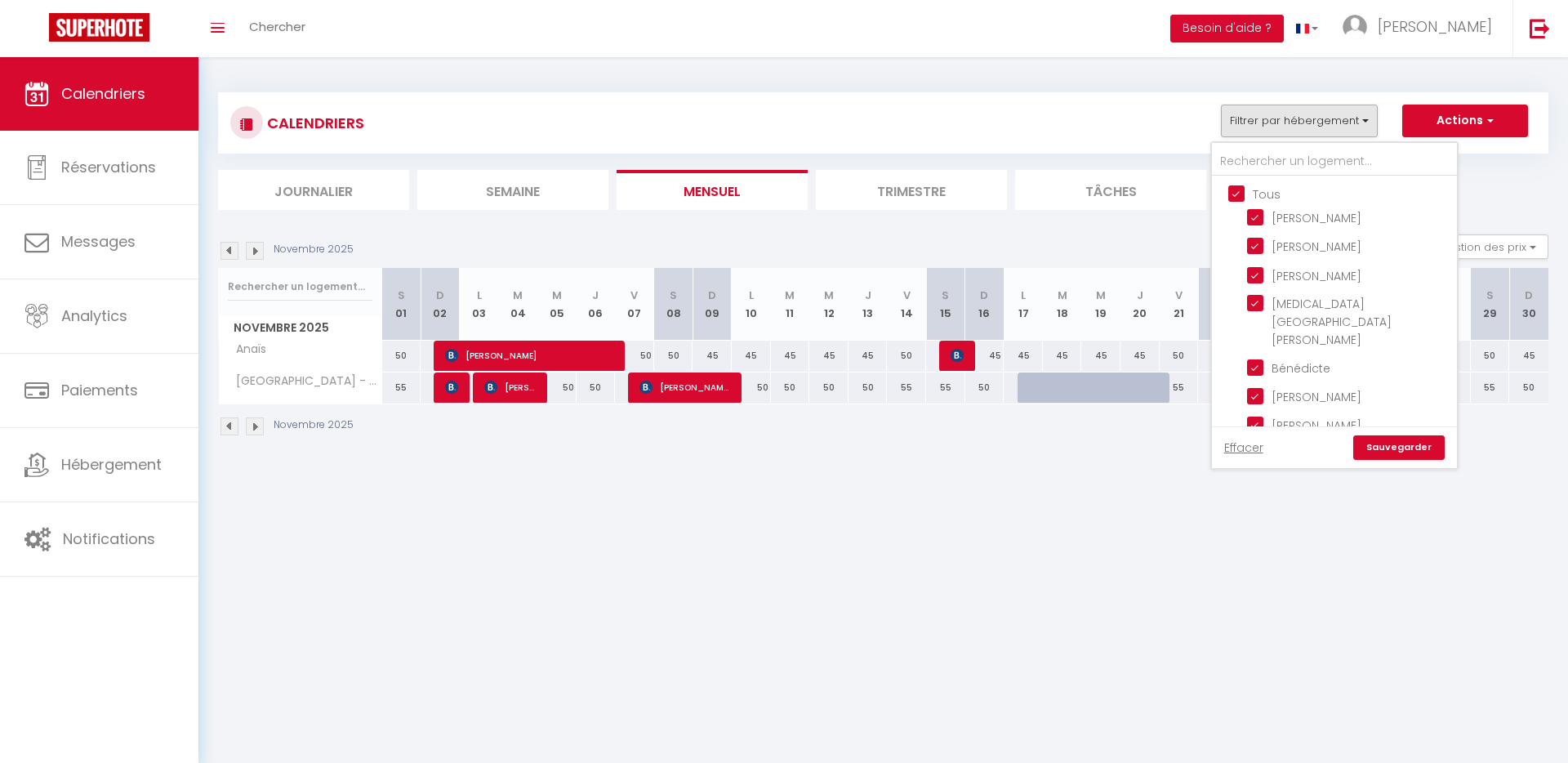
checkbox input "true"
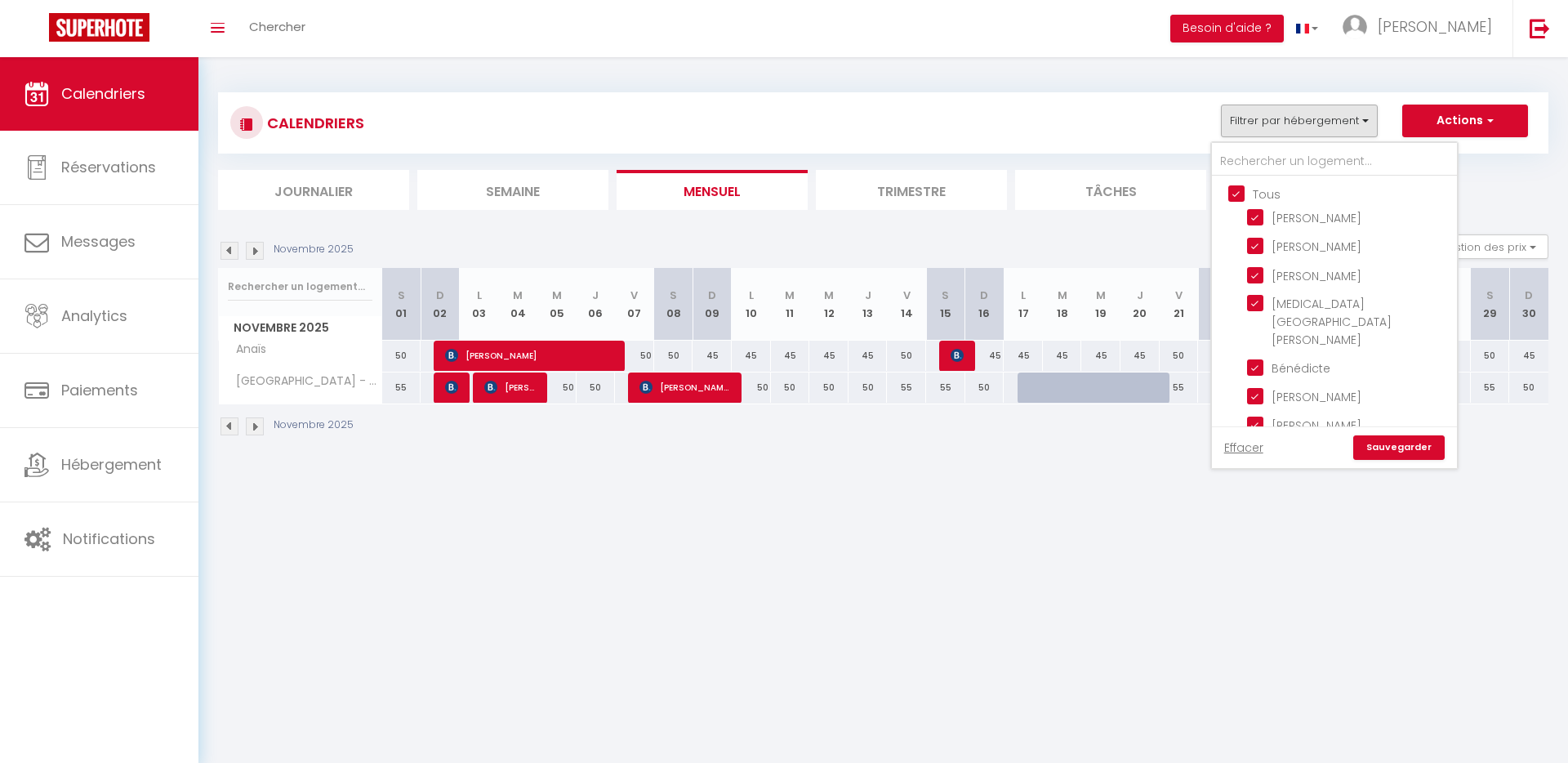
checkbox input "true"
click at [1398, 442] on link "Sauvegarder" at bounding box center [1399, 448] width 91 height 25
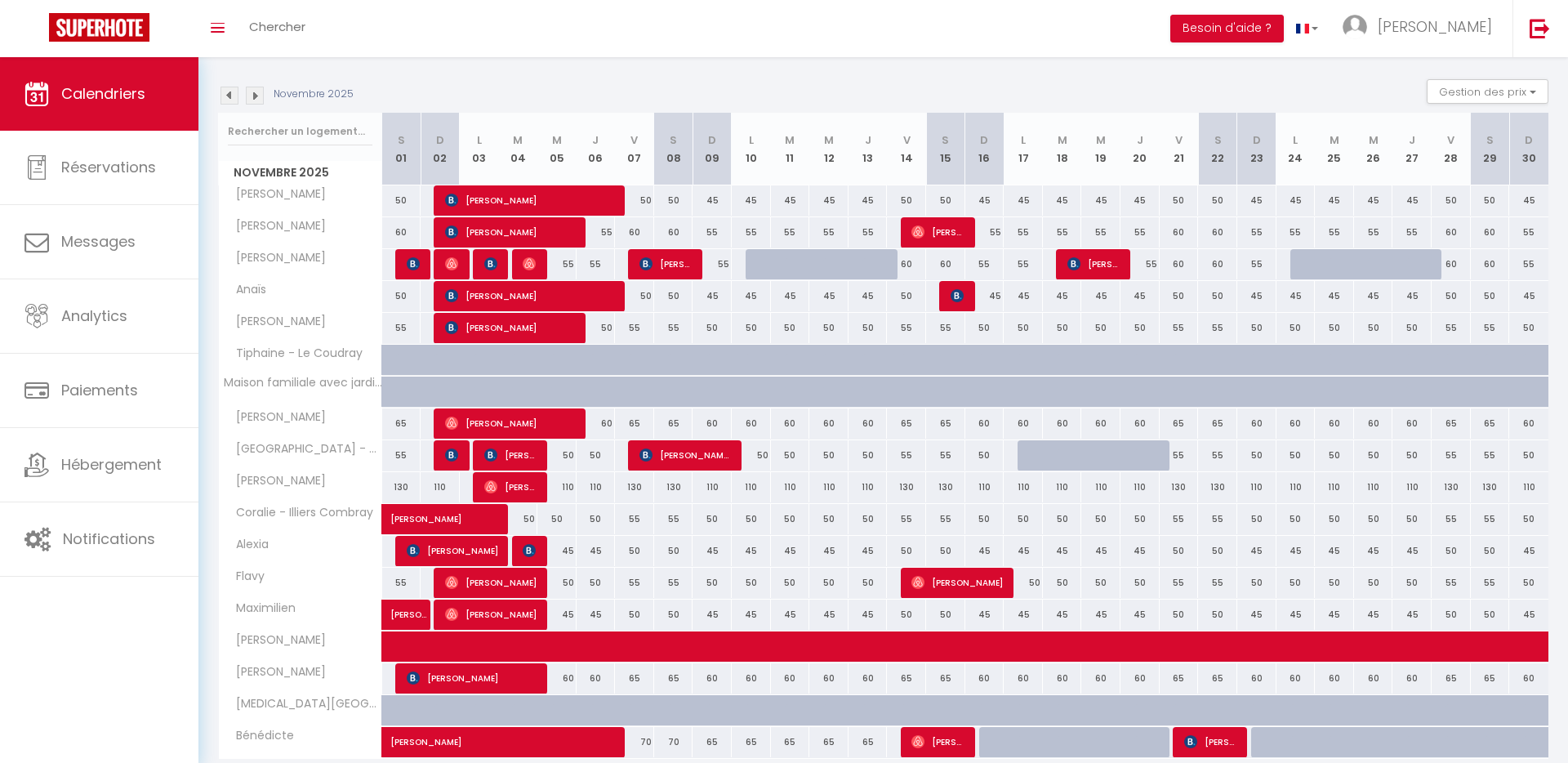
scroll to position [219, 0]
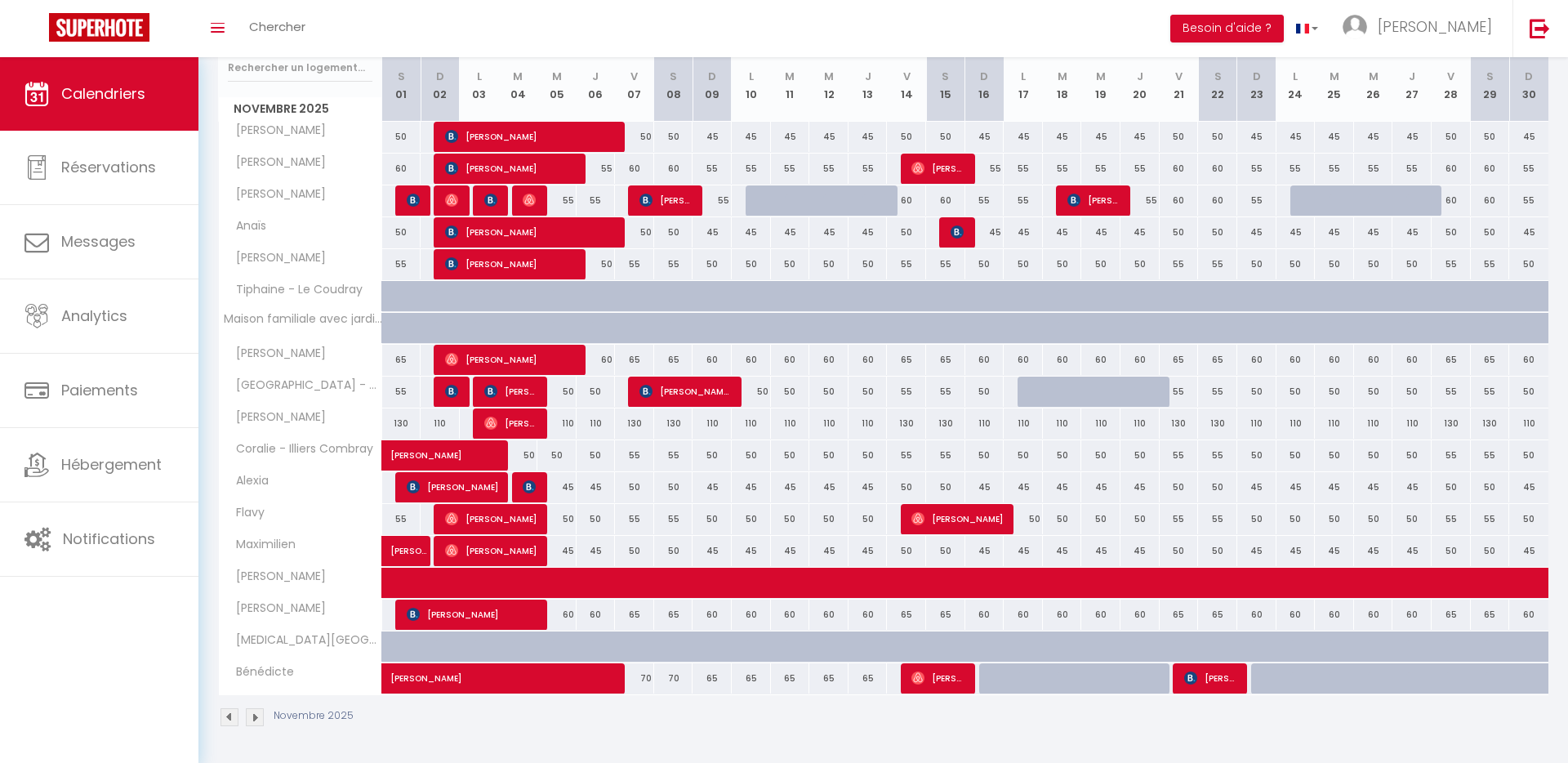
click at [670, 463] on div "55" at bounding box center [674, 456] width 39 height 30
type input "Sam 08 Novembre 2025"
type input "Dim 09 Novembre 2025"
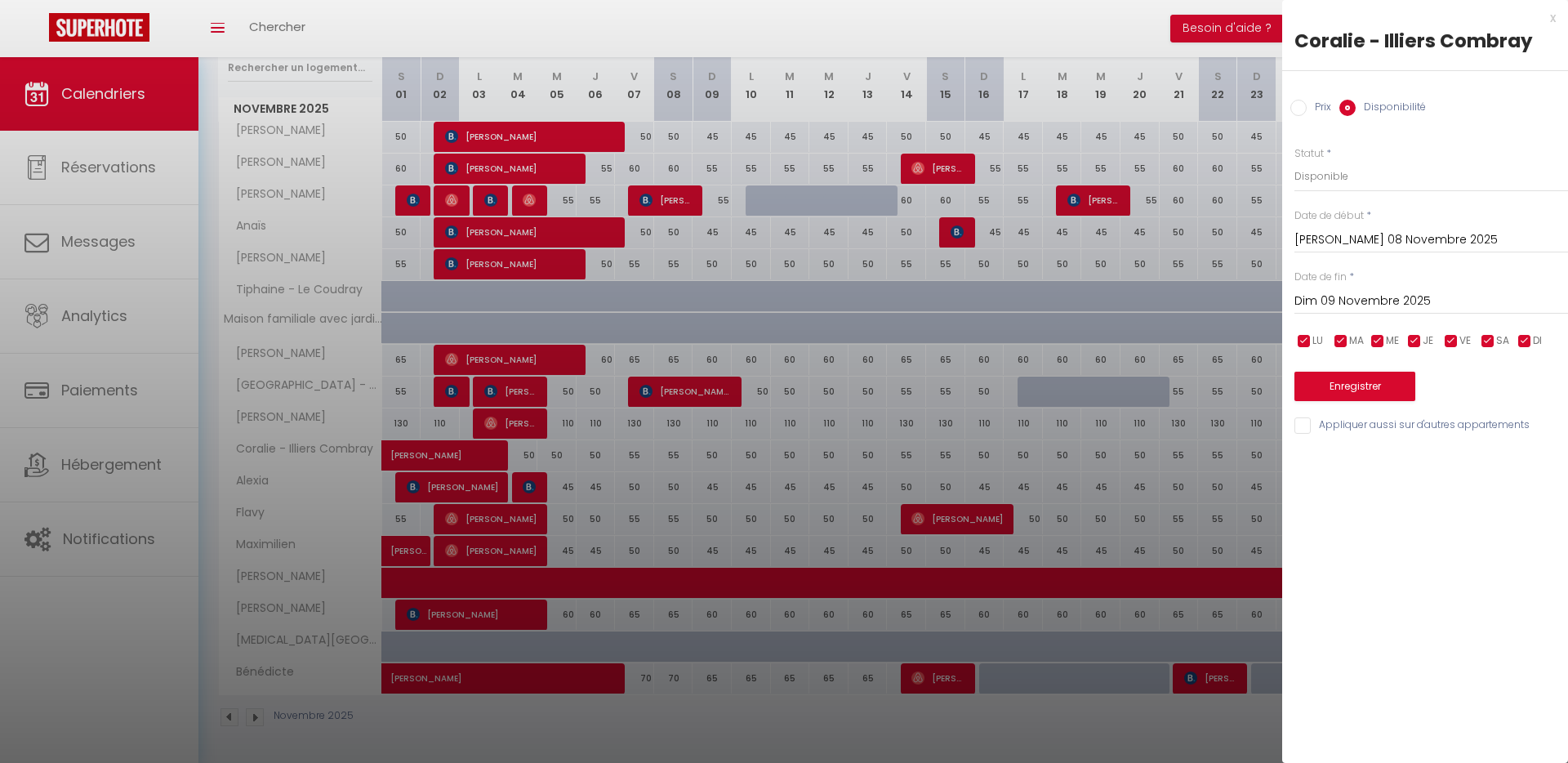
click at [717, 432] on div at bounding box center [784, 381] width 1568 height 763
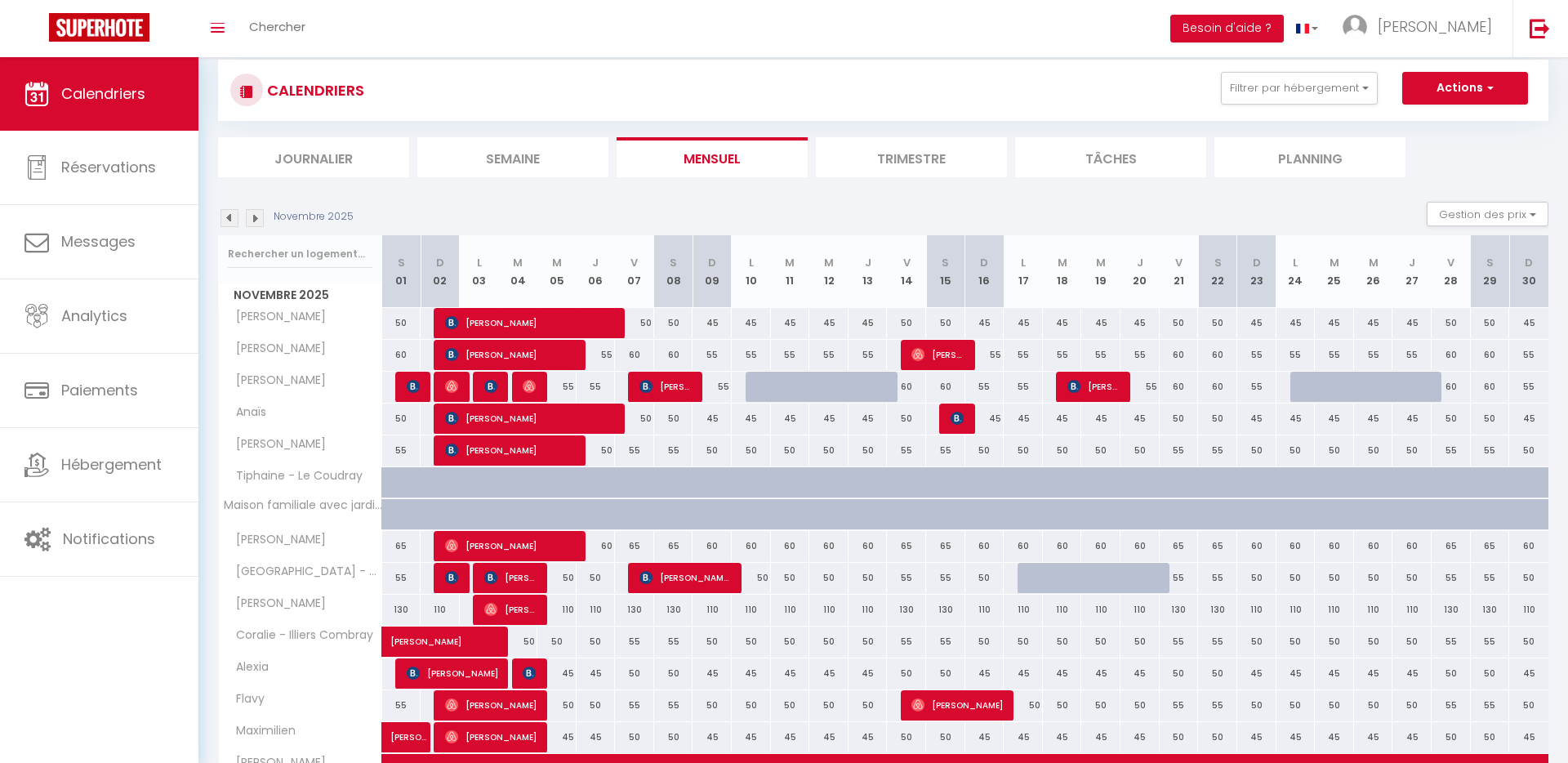
scroll to position [0, 0]
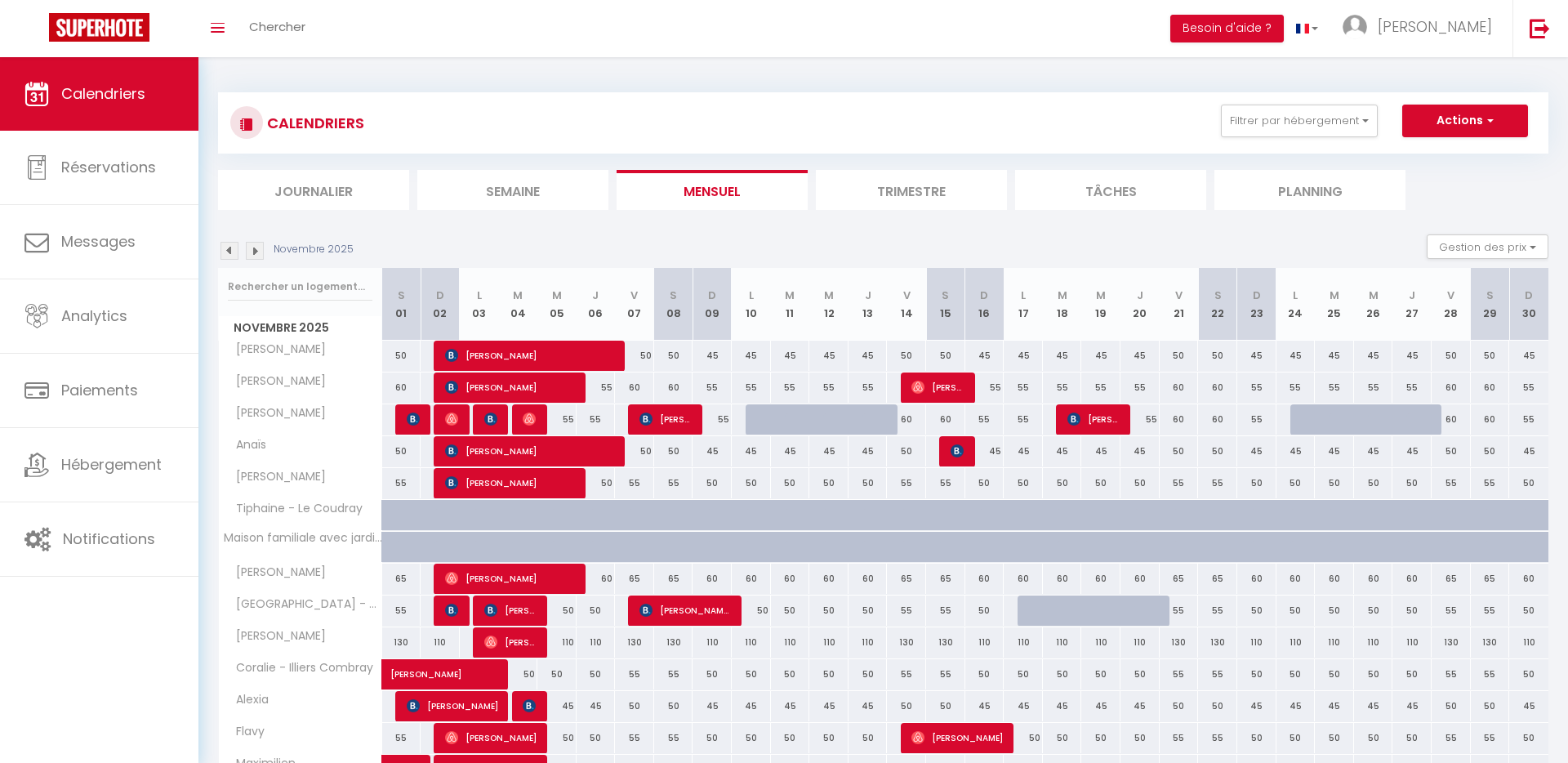
click at [236, 253] on img at bounding box center [230, 251] width 18 height 18
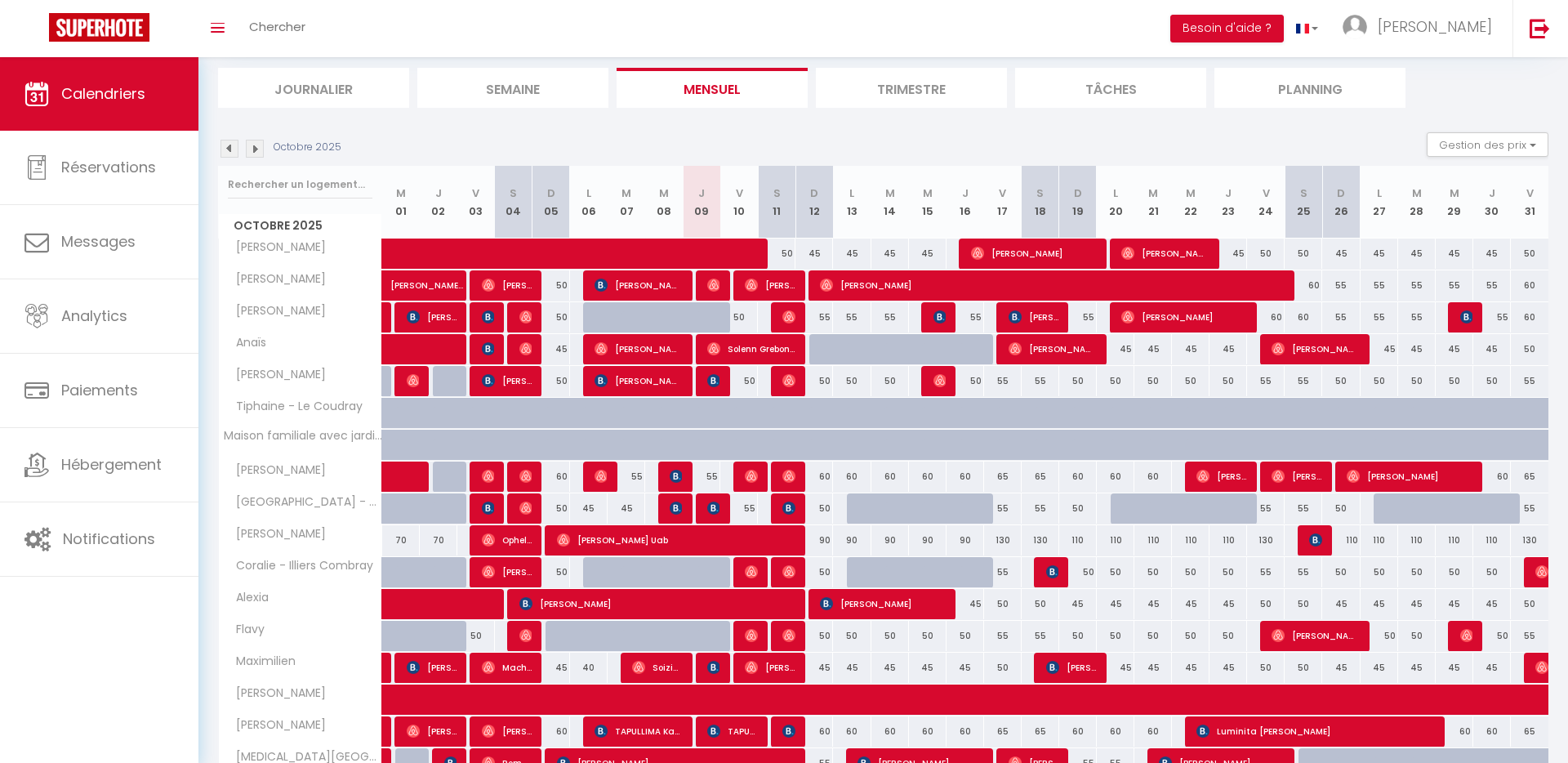
scroll to position [102, 0]
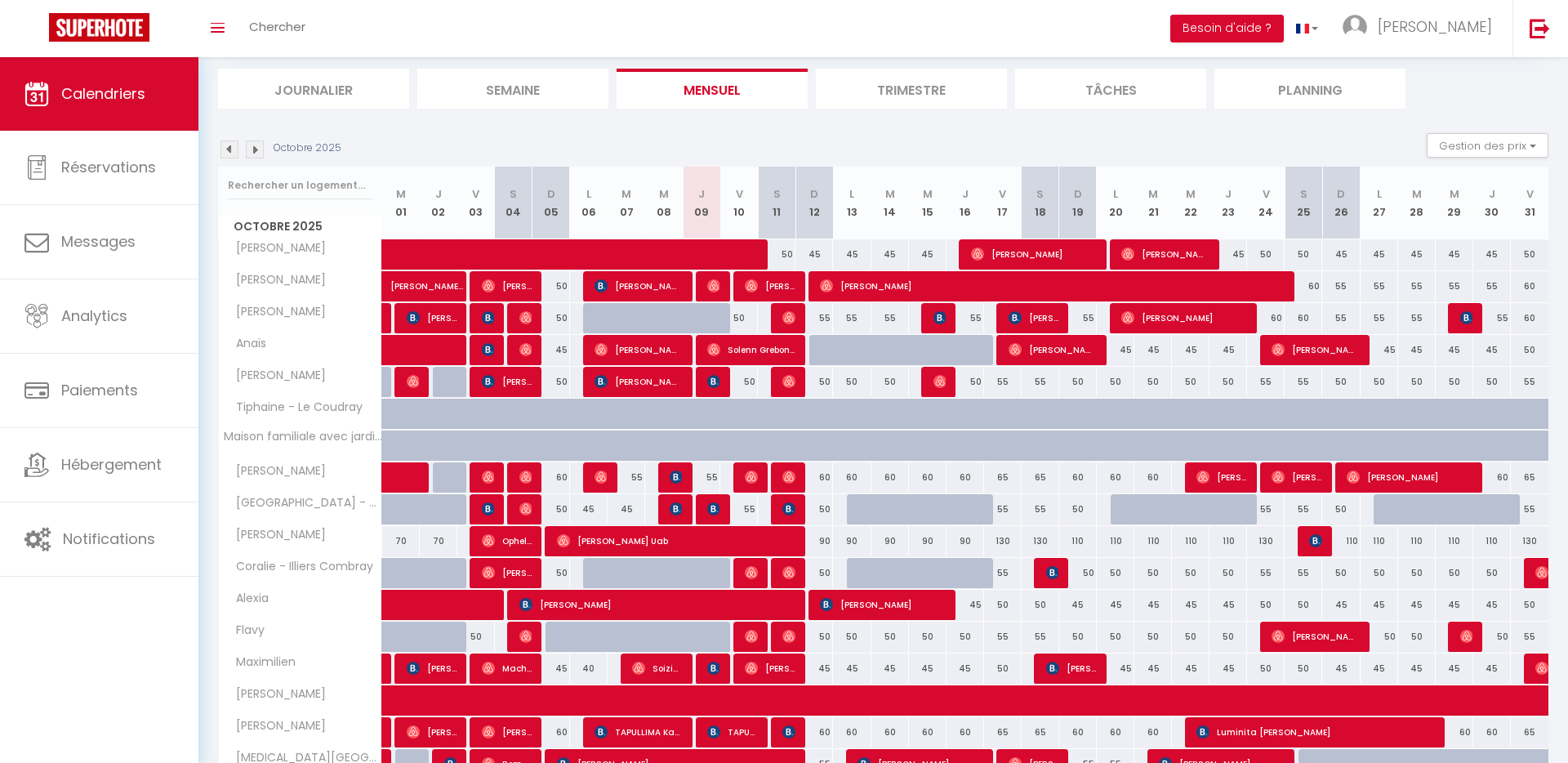
click at [254, 152] on img at bounding box center [255, 149] width 18 height 18
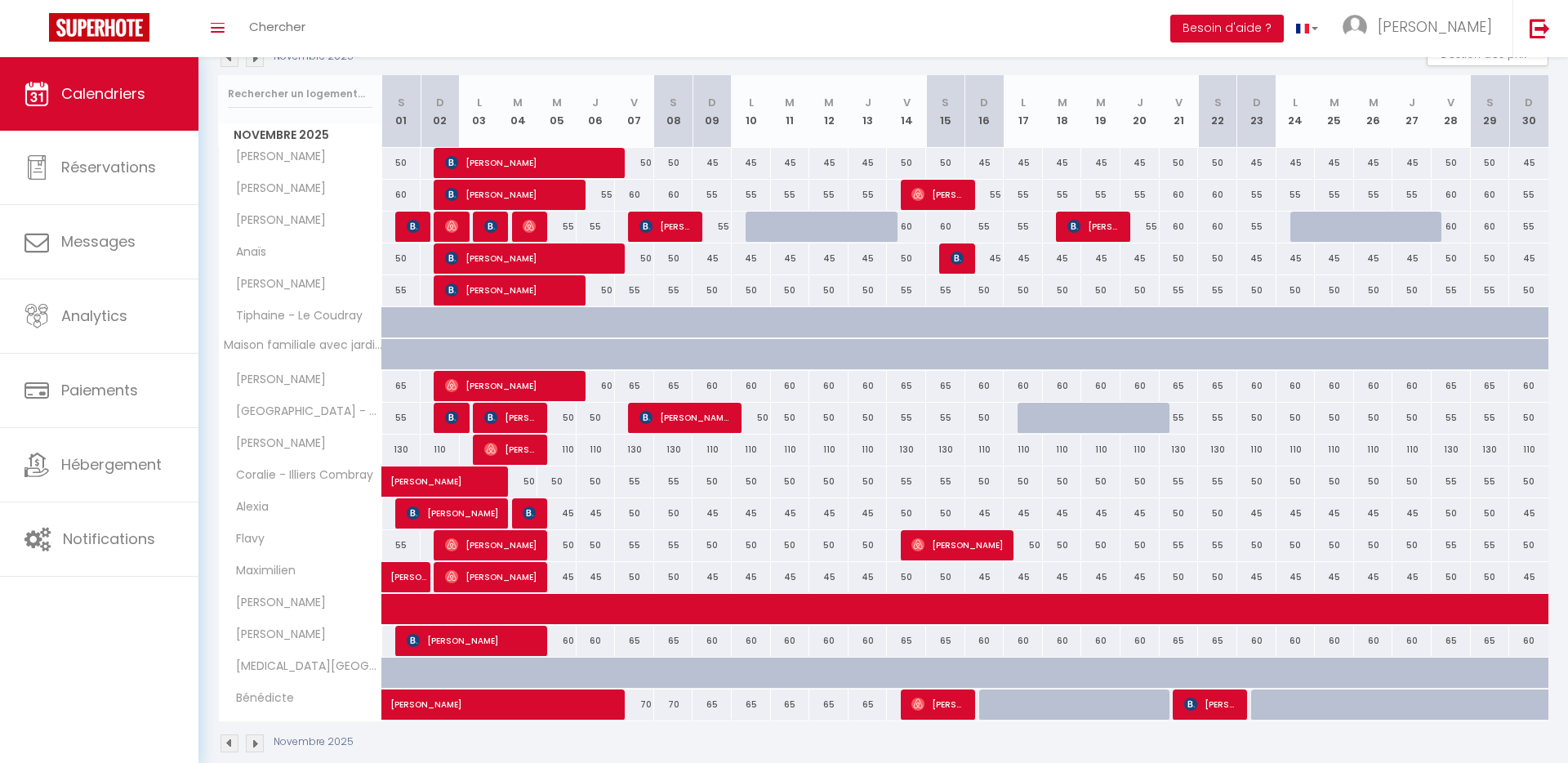
scroll to position [199, 0]
